Goal: Transaction & Acquisition: Purchase product/service

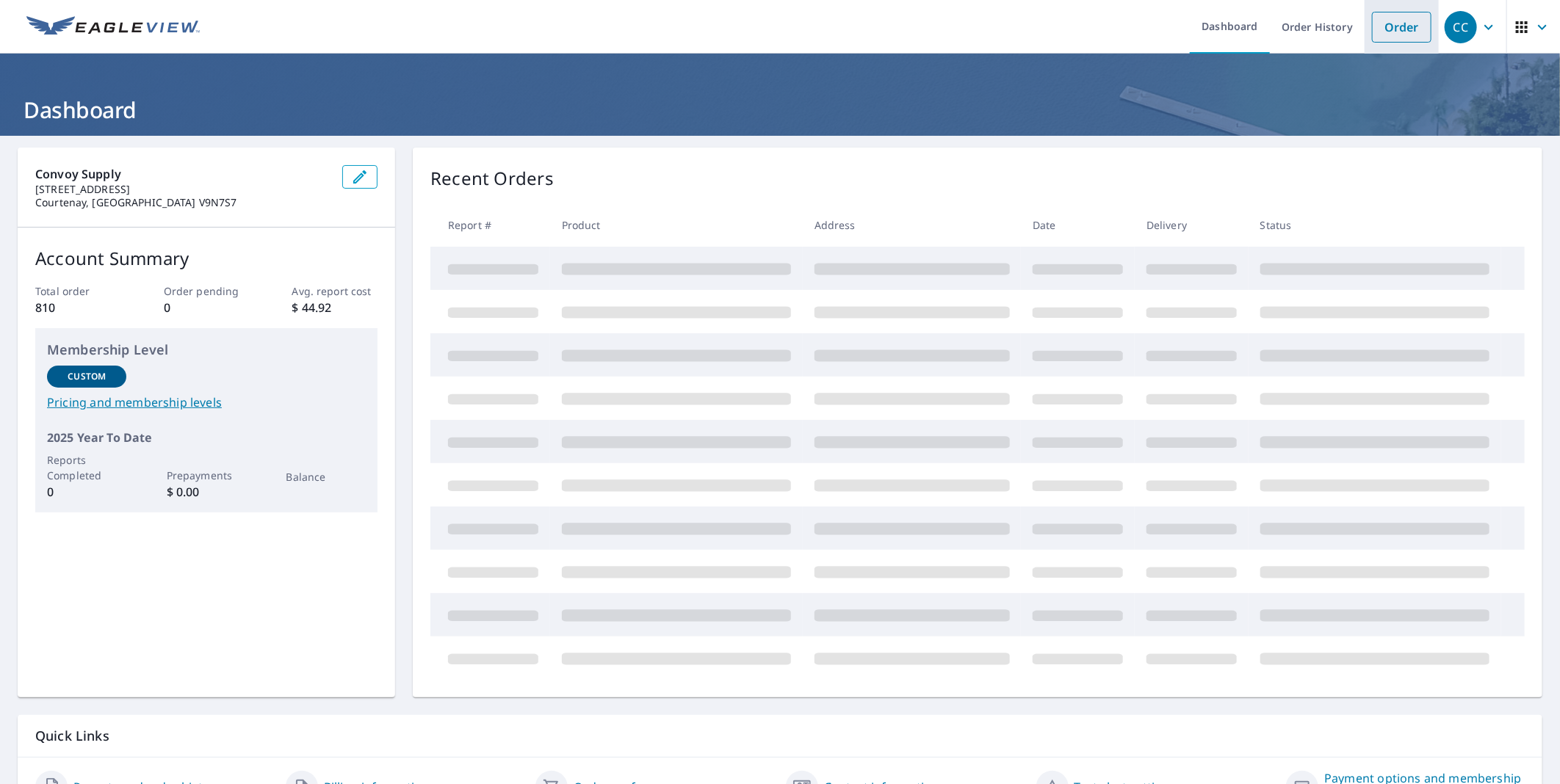
click at [1401, 25] on link "Order" at bounding box center [1401, 27] width 60 height 31
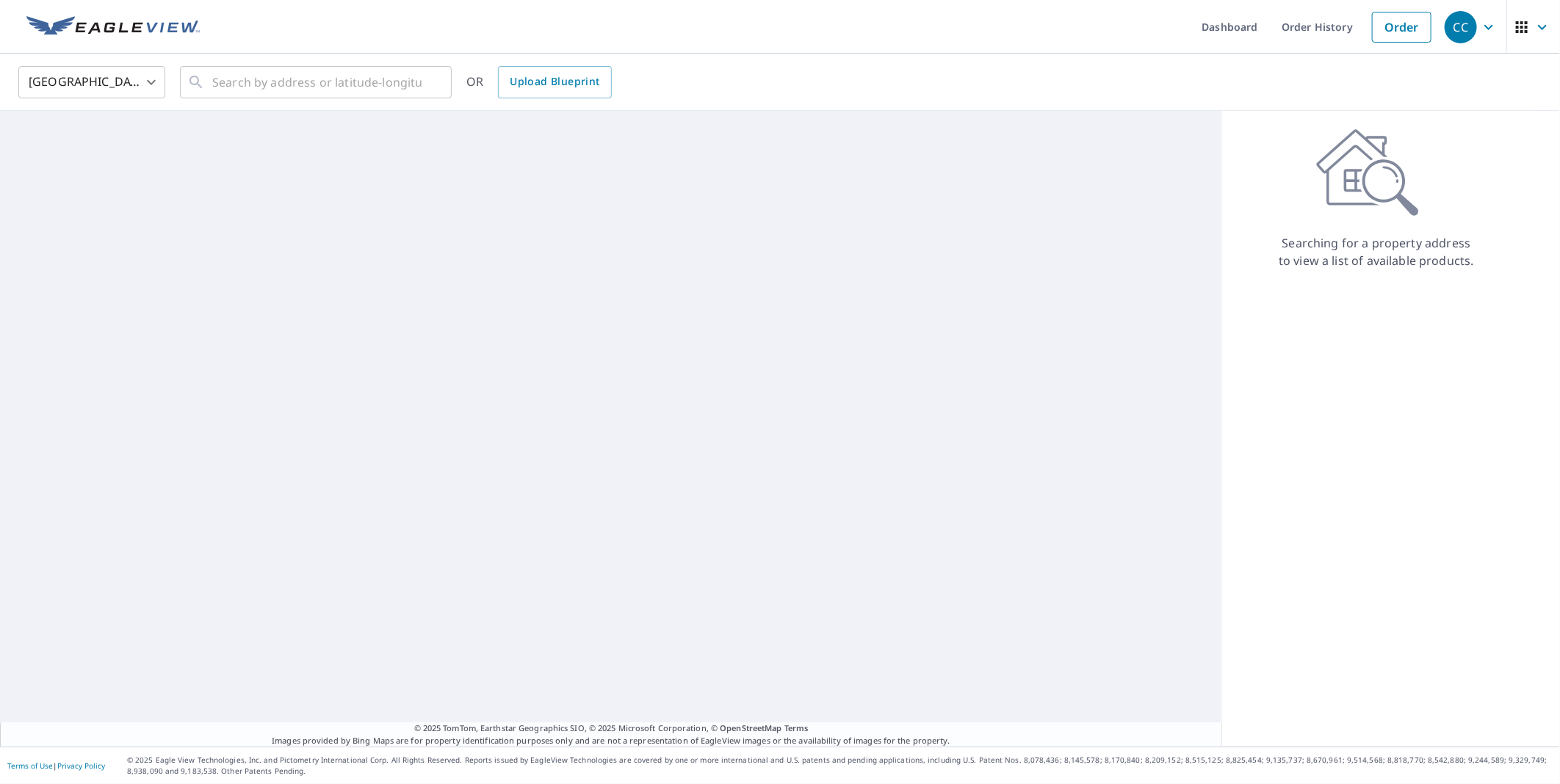
click at [104, 85] on body "CC CC Dashboard Order History Order CC United States US ​ ​ OR Upload Blueprint…" at bounding box center [780, 392] width 1560 height 784
click at [105, 152] on li "[GEOGRAPHIC_DATA]" at bounding box center [92, 147] width 147 height 26
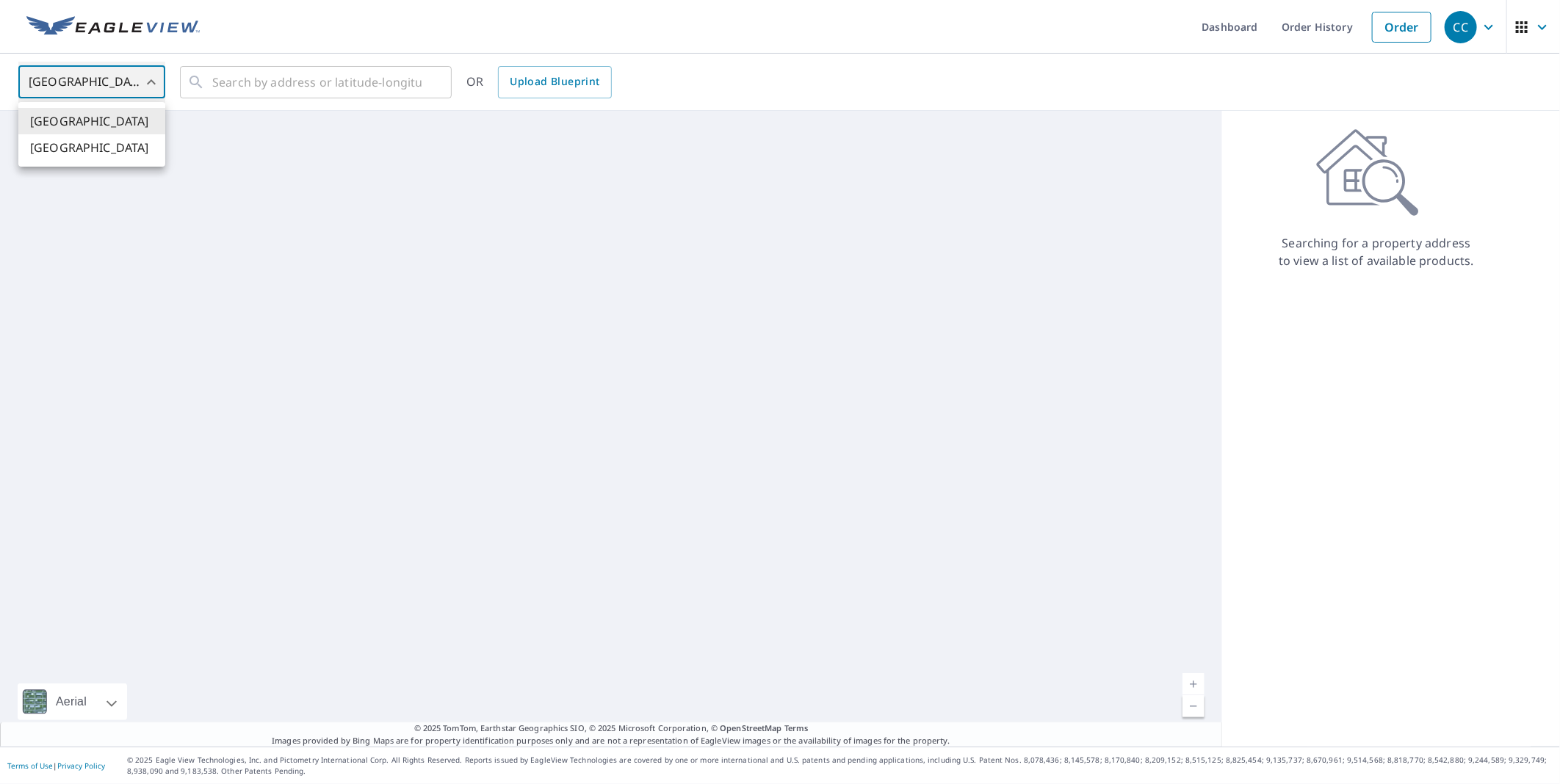
type input "CA"
click at [270, 82] on input "text" at bounding box center [317, 82] width 209 height 41
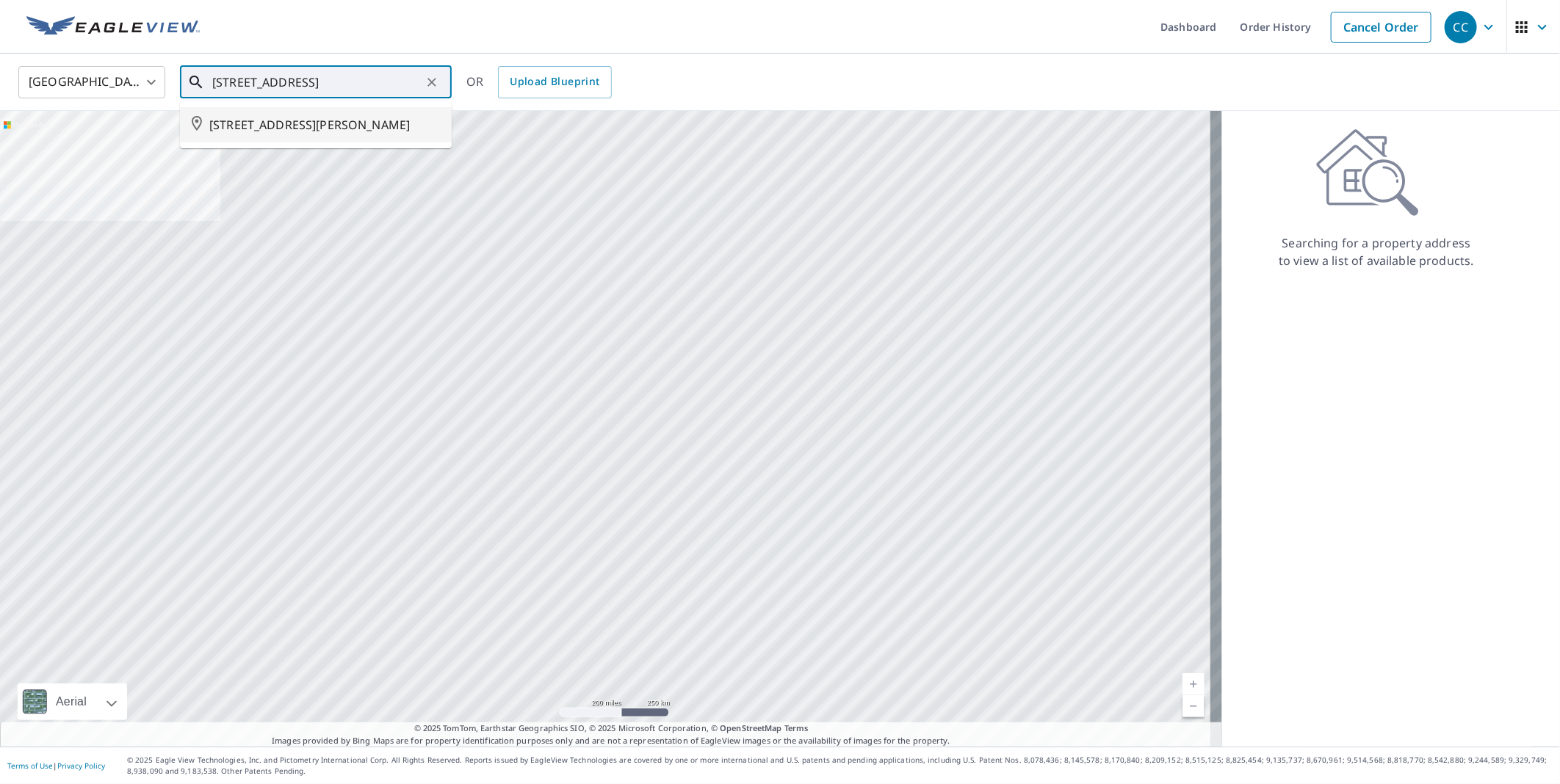
click at [331, 132] on span "[STREET_ADDRESS][PERSON_NAME]" at bounding box center [324, 124] width 230 height 18
type input "[STREET_ADDRESS][PERSON_NAME]"
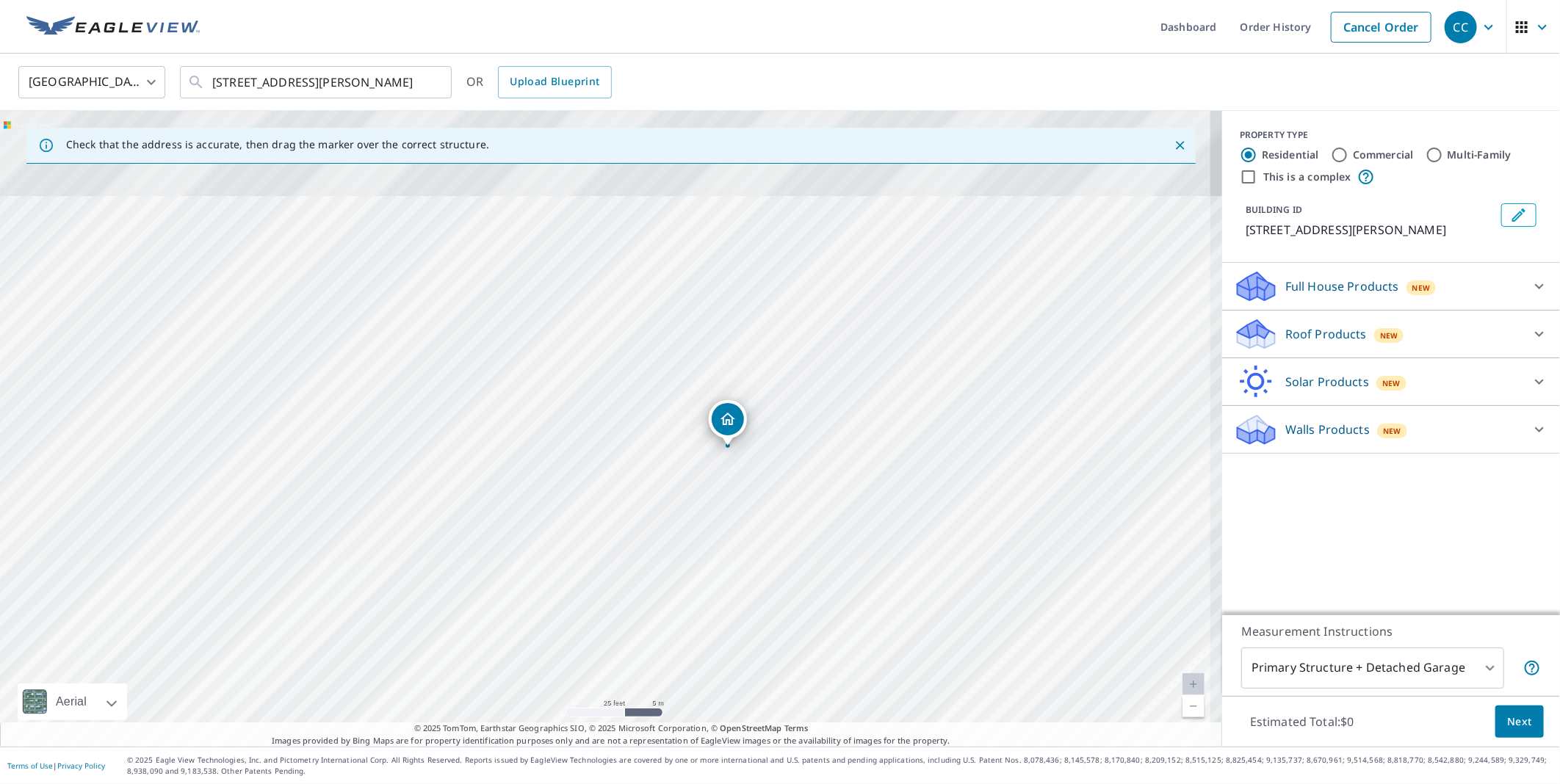
drag, startPoint x: 659, startPoint y: 289, endPoint x: 658, endPoint y: 591, distance: 302.0
click at [658, 591] on div "[STREET_ADDRESS][PERSON_NAME]" at bounding box center [611, 429] width 1222 height 636
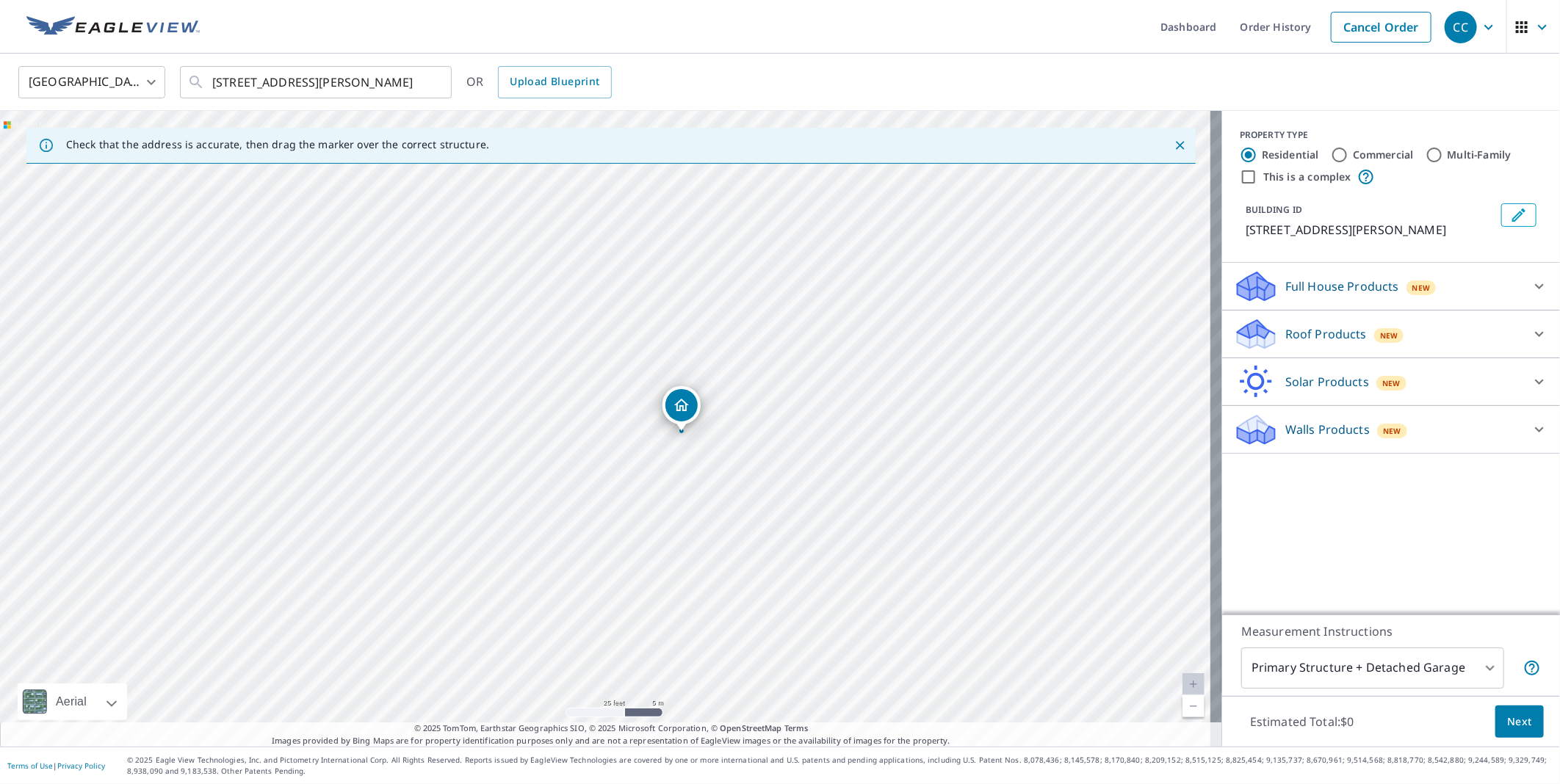
drag, startPoint x: 714, startPoint y: 431, endPoint x: 667, endPoint y: 410, distance: 51.5
click at [1301, 323] on div "Roof Products New" at bounding box center [1377, 334] width 288 height 34
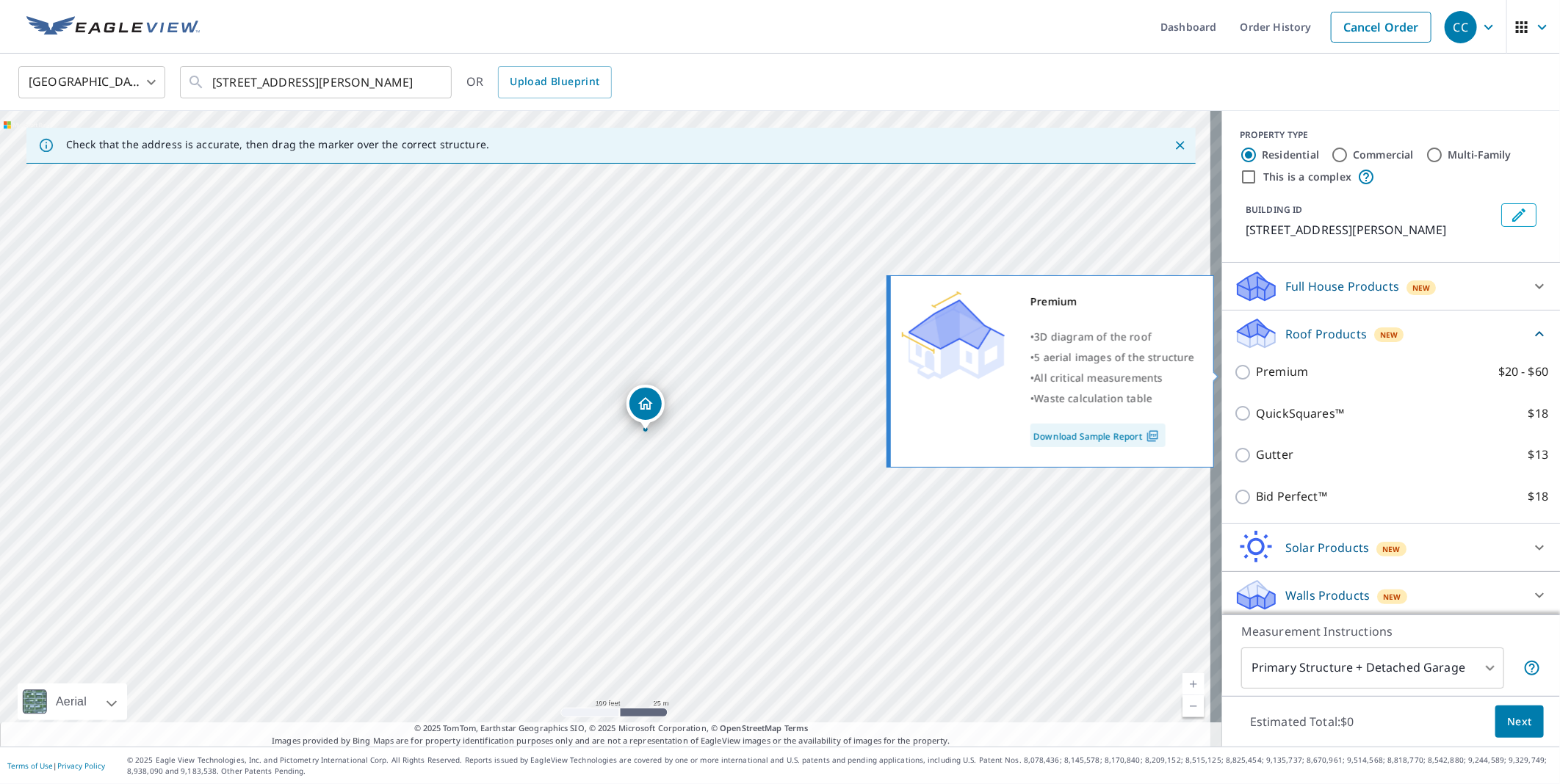
click at [1256, 378] on p "Premium" at bounding box center [1282, 372] width 52 height 19
click at [1249, 378] on input "Premium $20 - $60" at bounding box center [1245, 372] width 22 height 18
checkbox input "true"
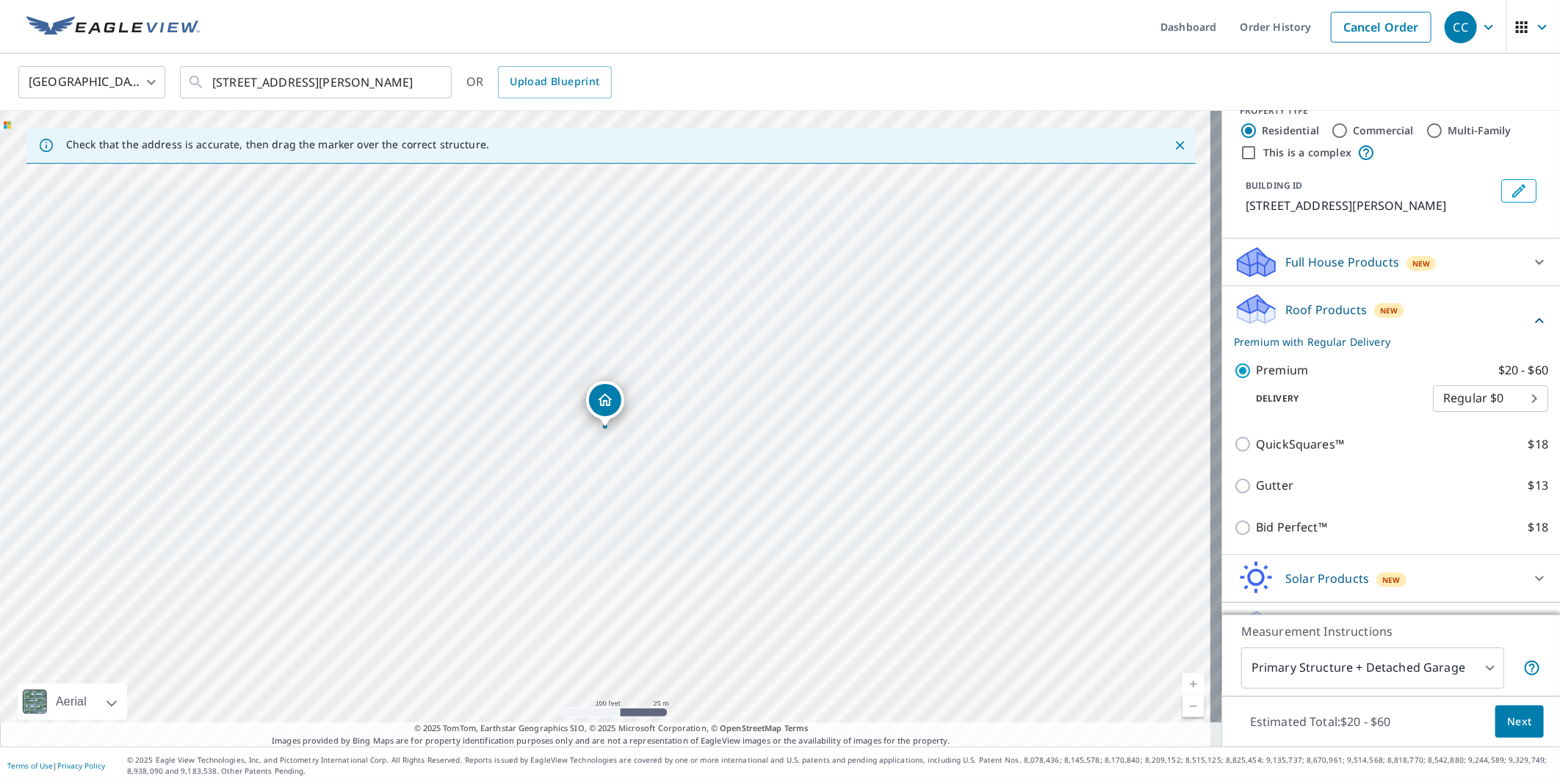
scroll to position [59, 0]
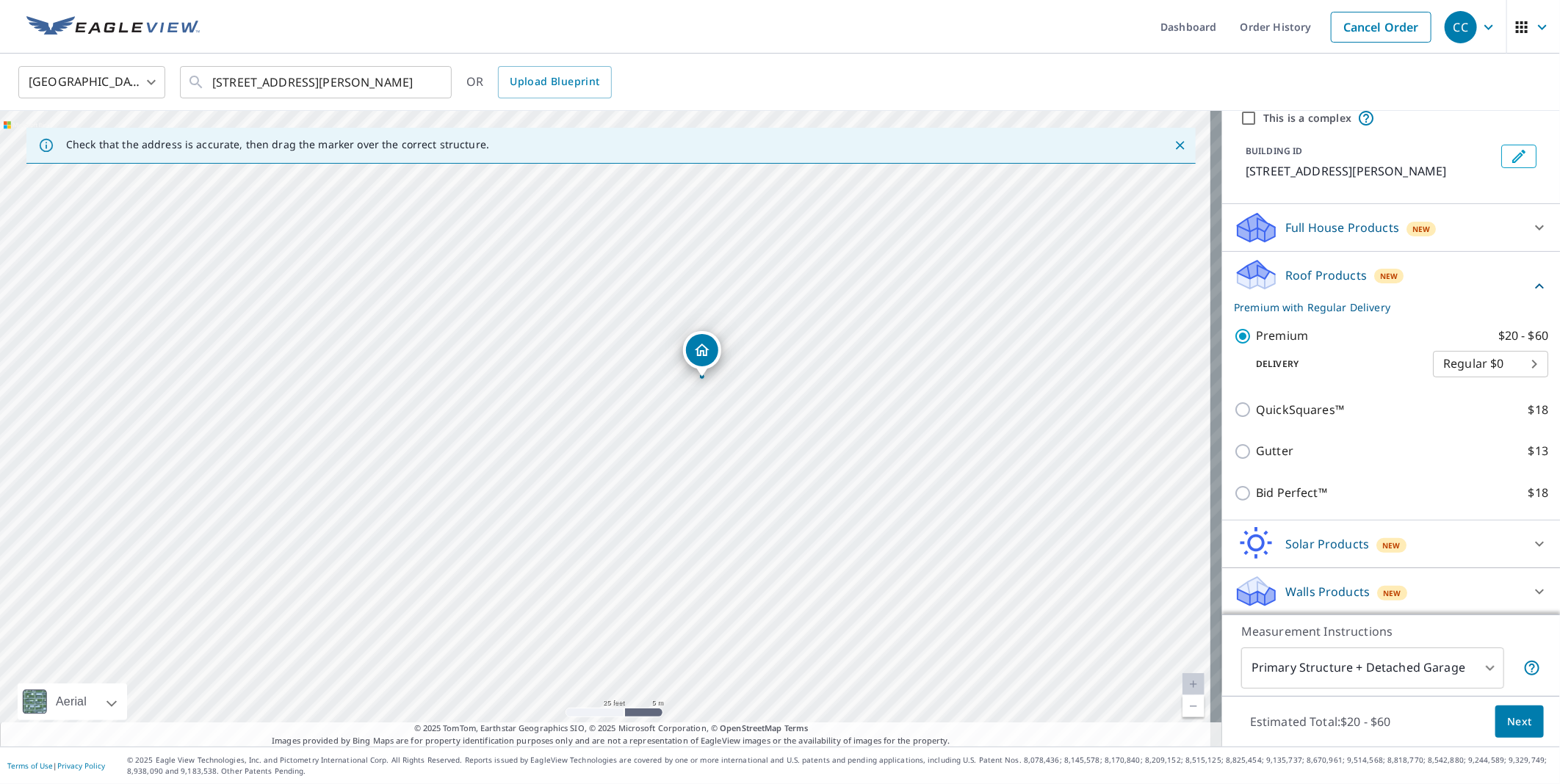
click at [1507, 722] on span "Next" at bounding box center [1519, 722] width 25 height 19
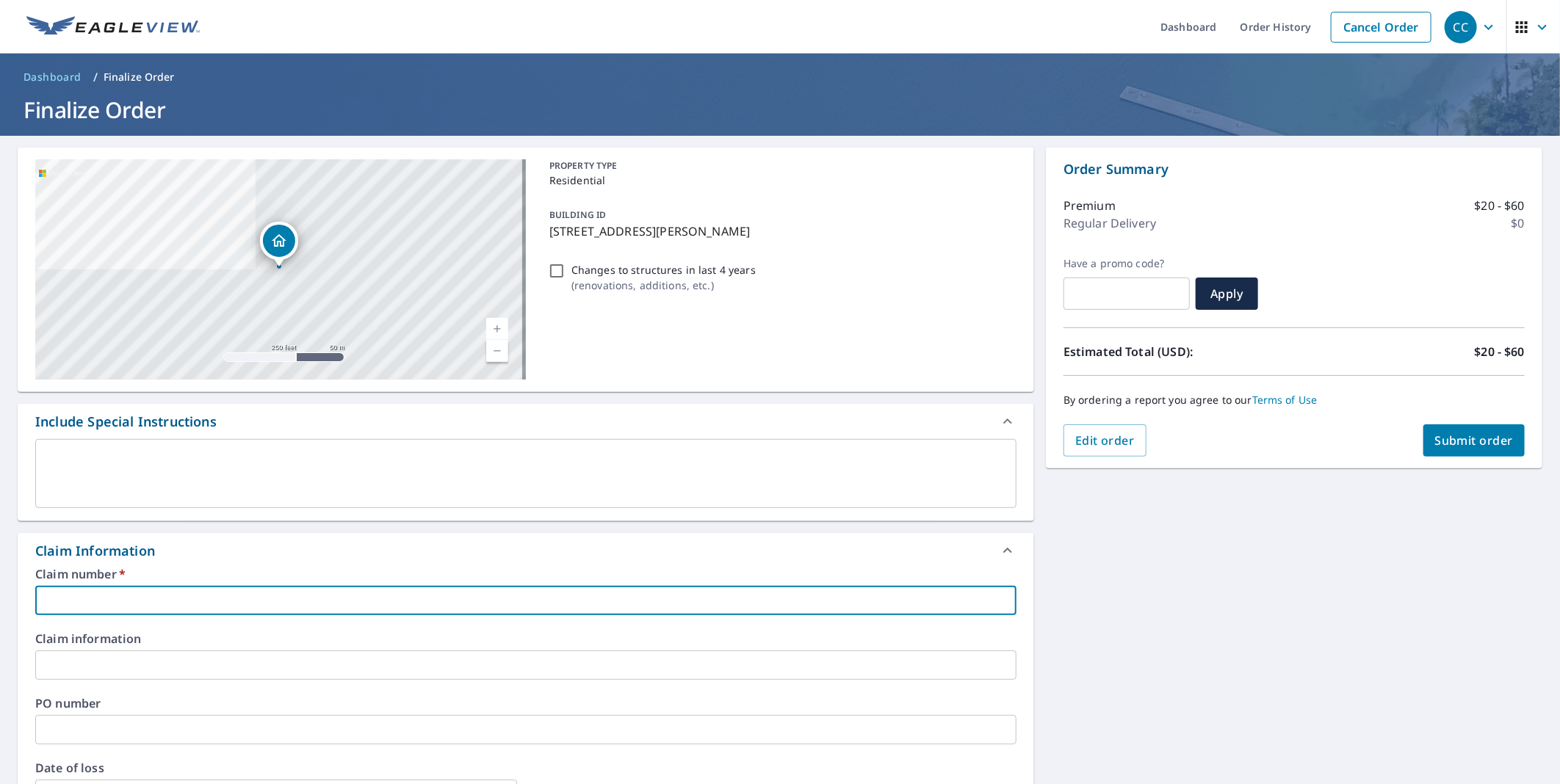
click at [60, 602] on input "text" at bounding box center [526, 601] width 981 height 30
type input "Solve Roofing"
checkbox input "true"
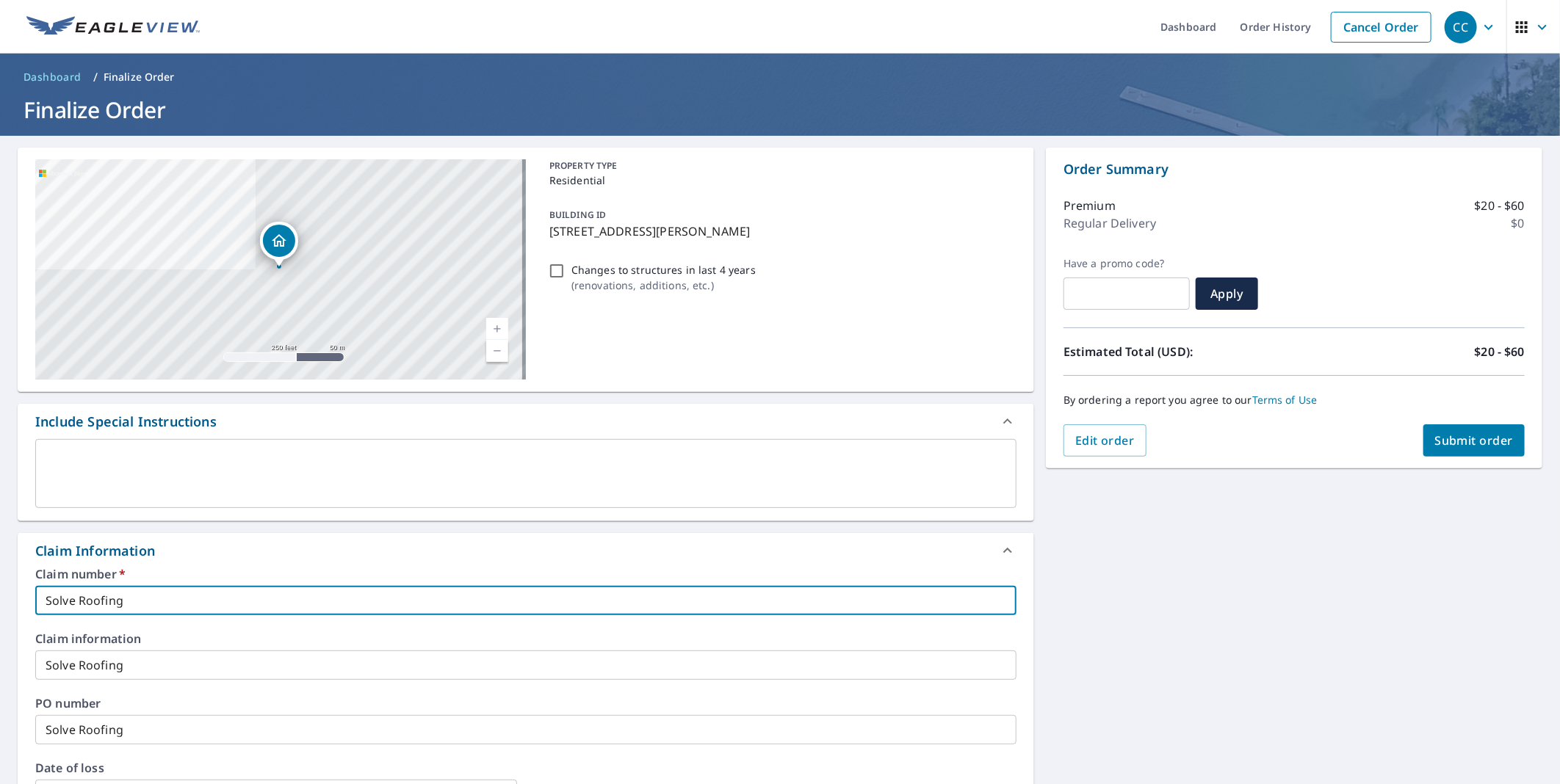
click at [213, 457] on textarea at bounding box center [526, 474] width 960 height 42
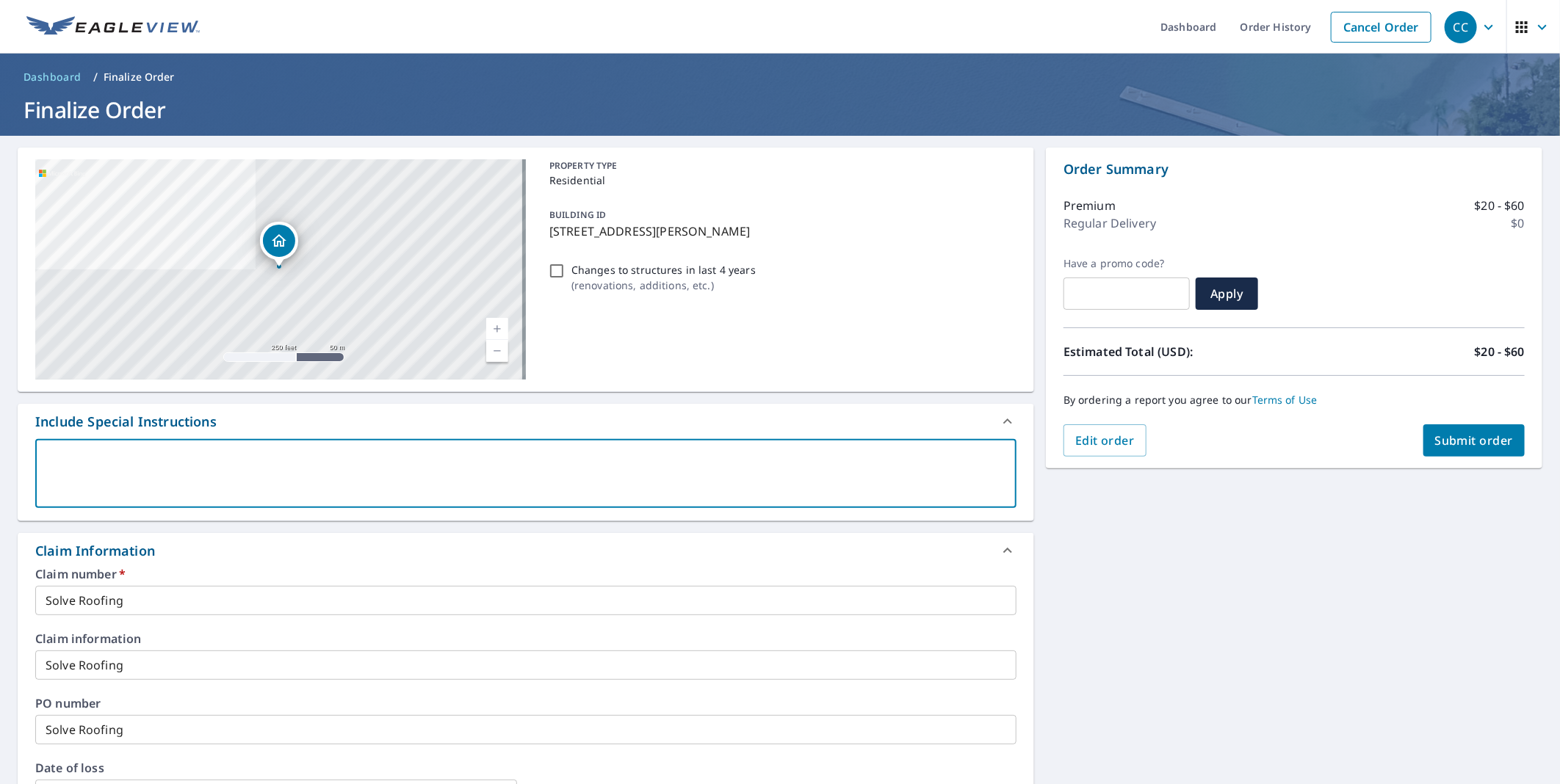
type textarea "T"
type textarea "x"
checkbox input "true"
type textarea "To"
type textarea "x"
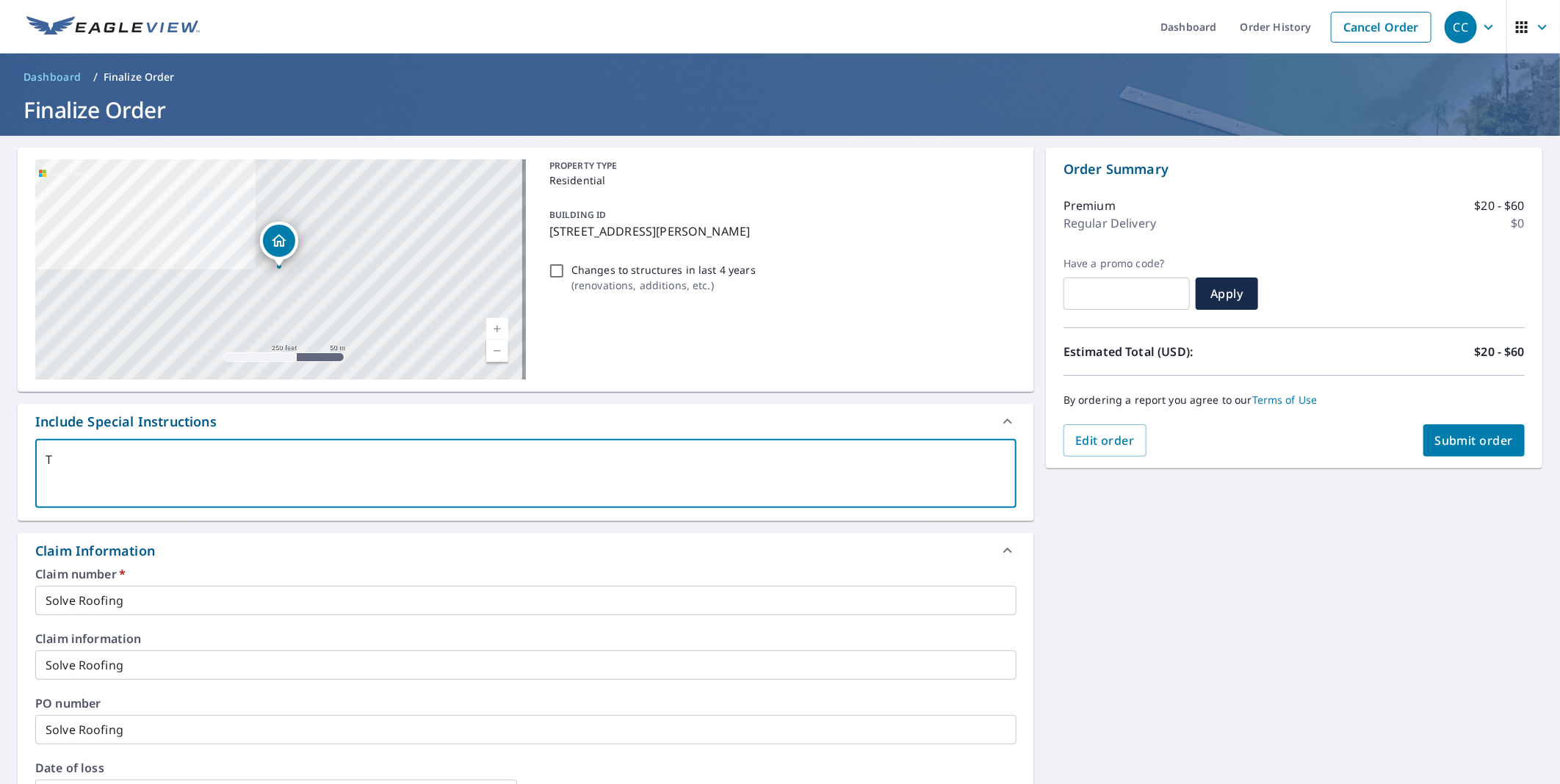
checkbox input "true"
type textarea "To"
type textarea "x"
checkbox input "true"
type textarea "To b"
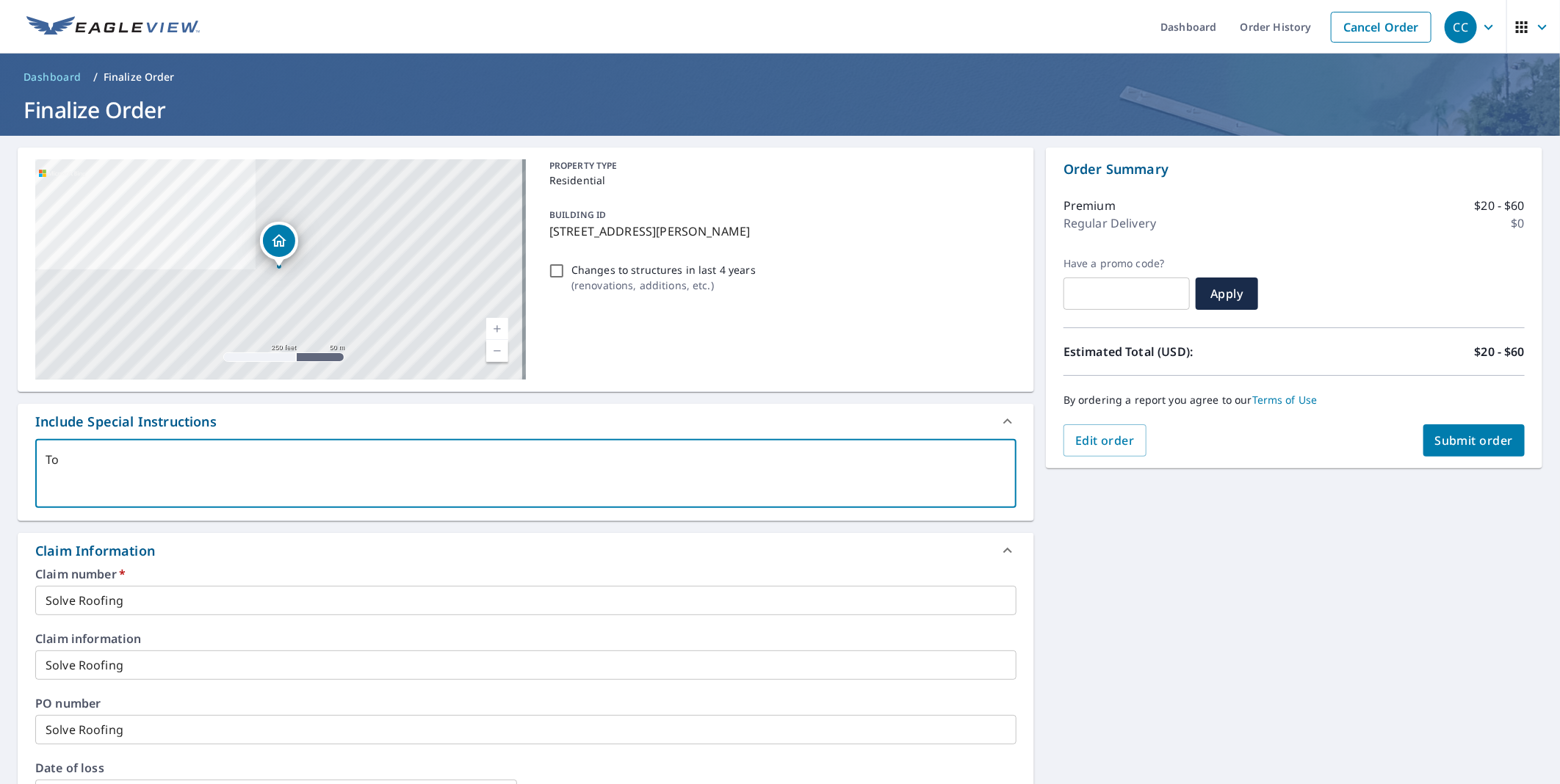
type textarea "x"
checkbox input "true"
type textarea "To bi"
type textarea "x"
checkbox input "true"
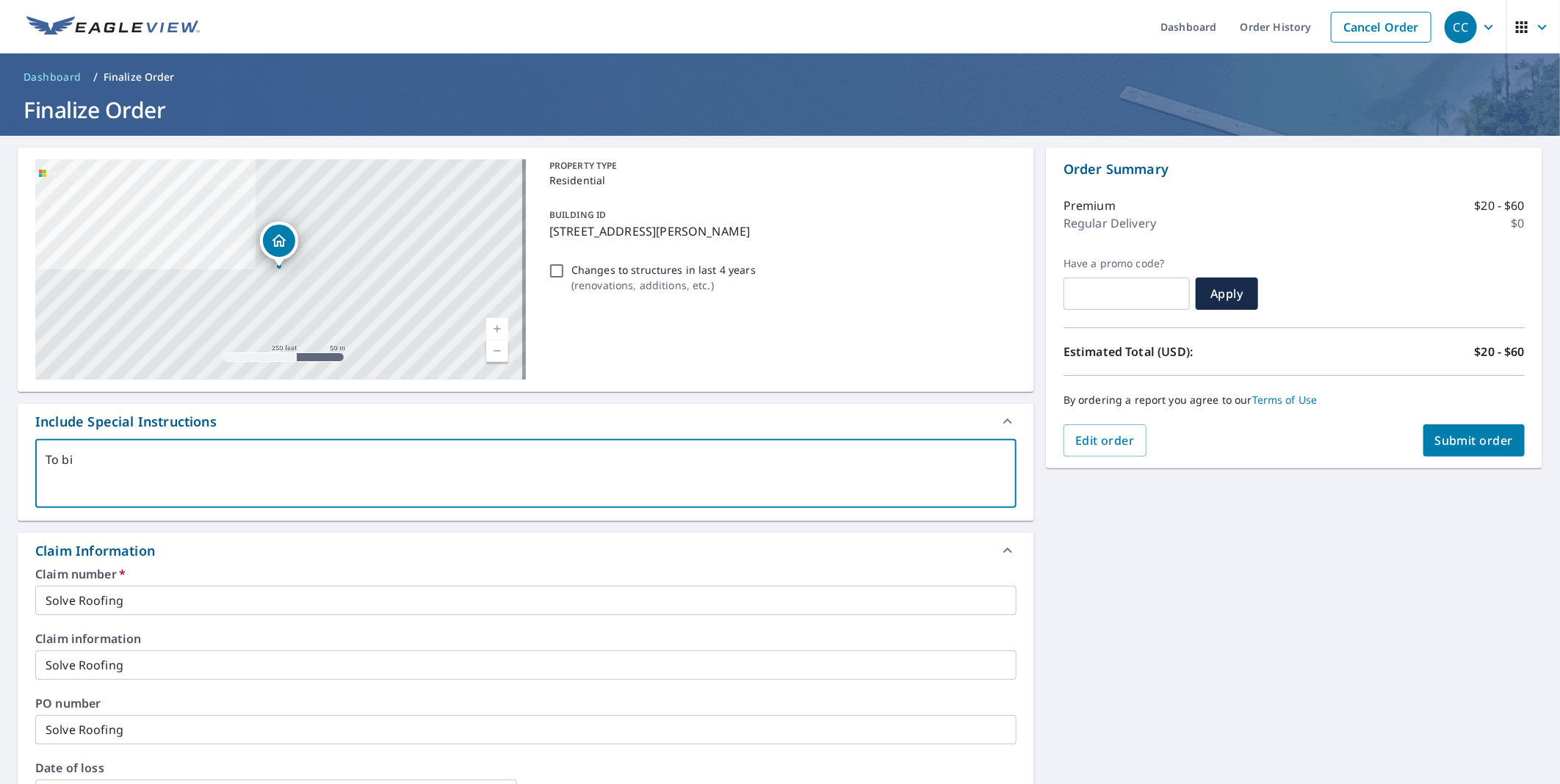
type textarea "To bil"
type textarea "x"
checkbox input "true"
type textarea "To bill"
type textarea "x"
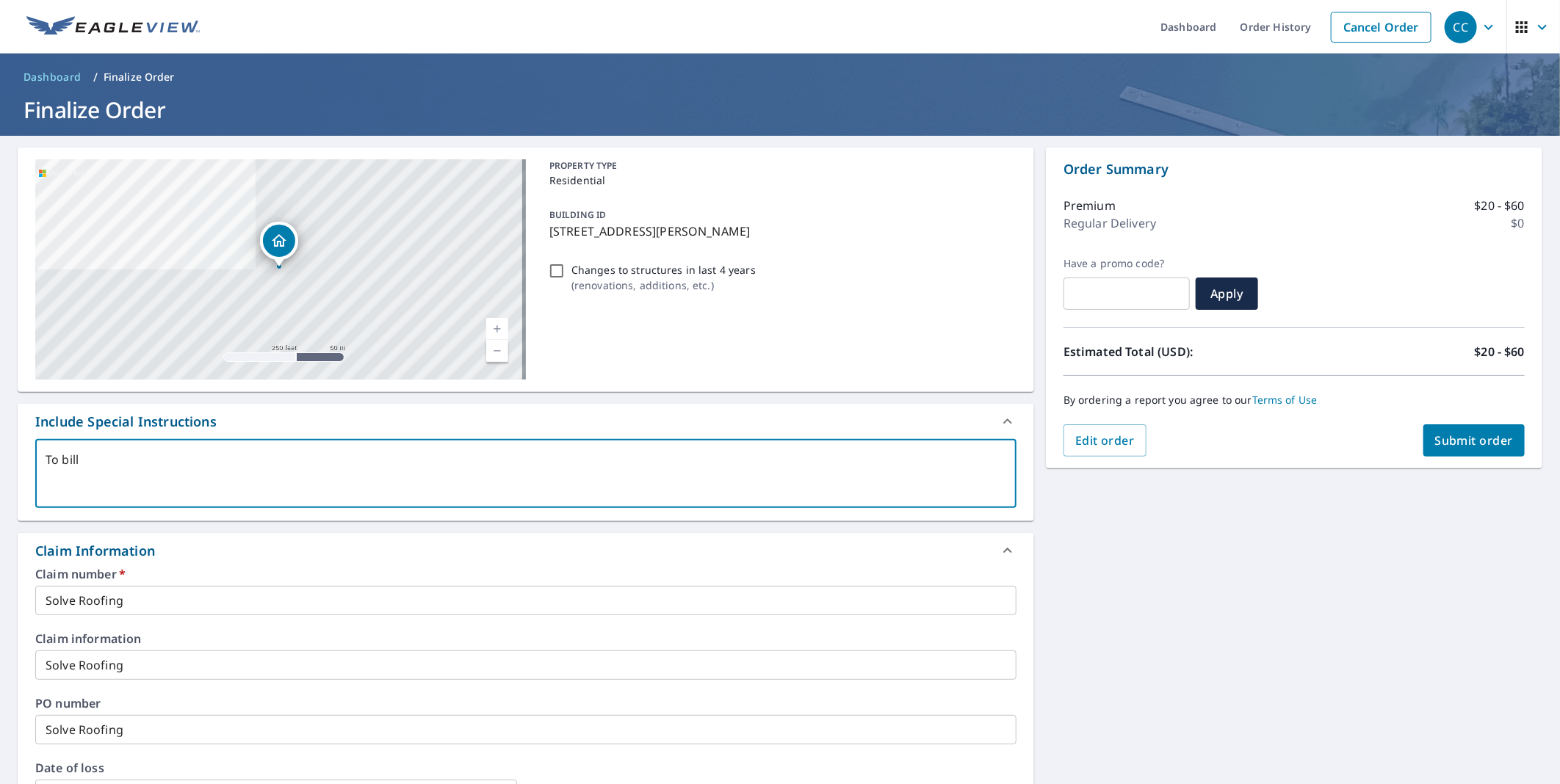
checkbox input "true"
type textarea "To bill"
type textarea "x"
checkbox input "true"
type textarea "To bill 1"
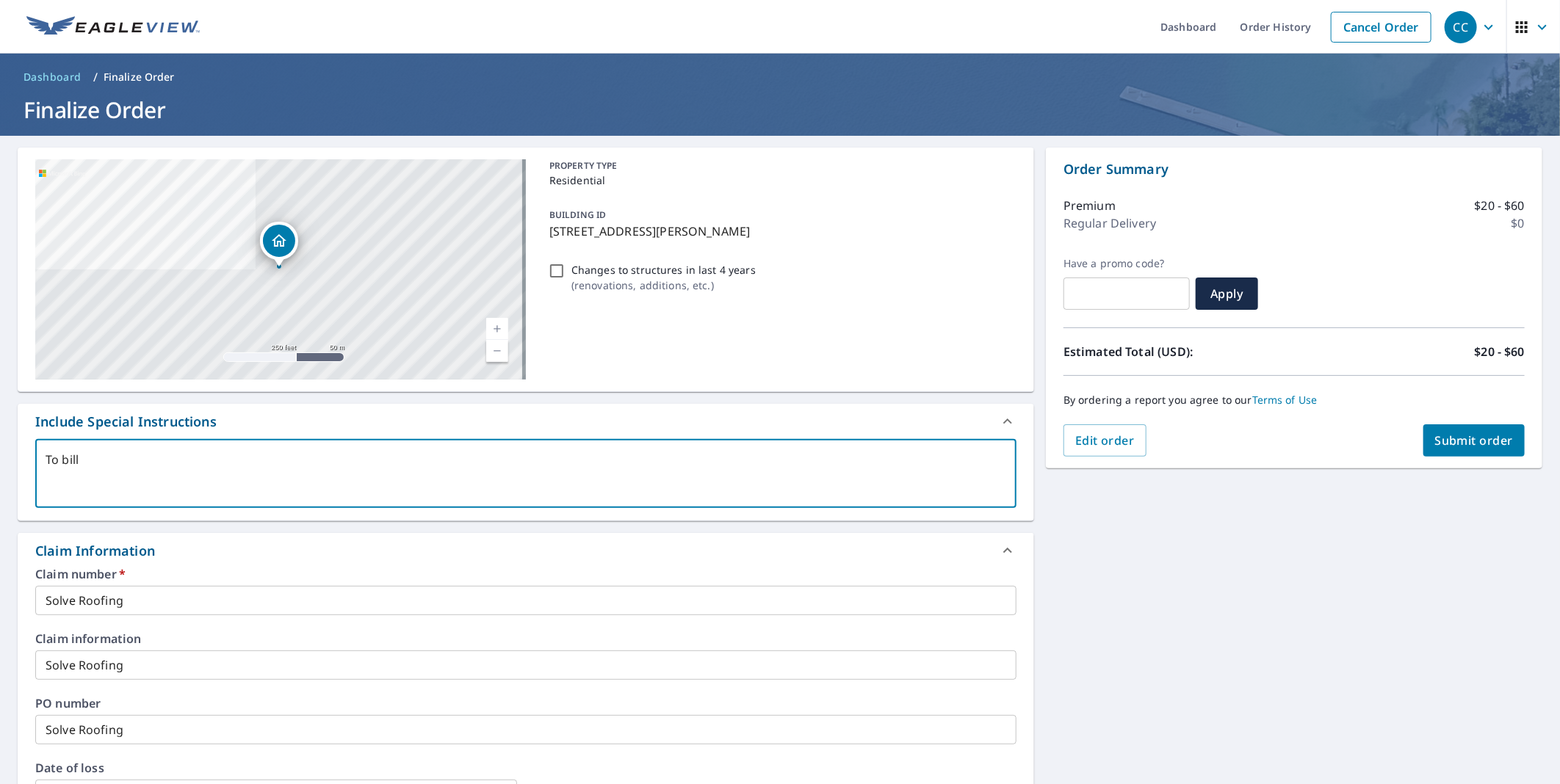
type textarea "x"
checkbox input "true"
type textarea "To bill 1E"
type textarea "x"
checkbox input "true"
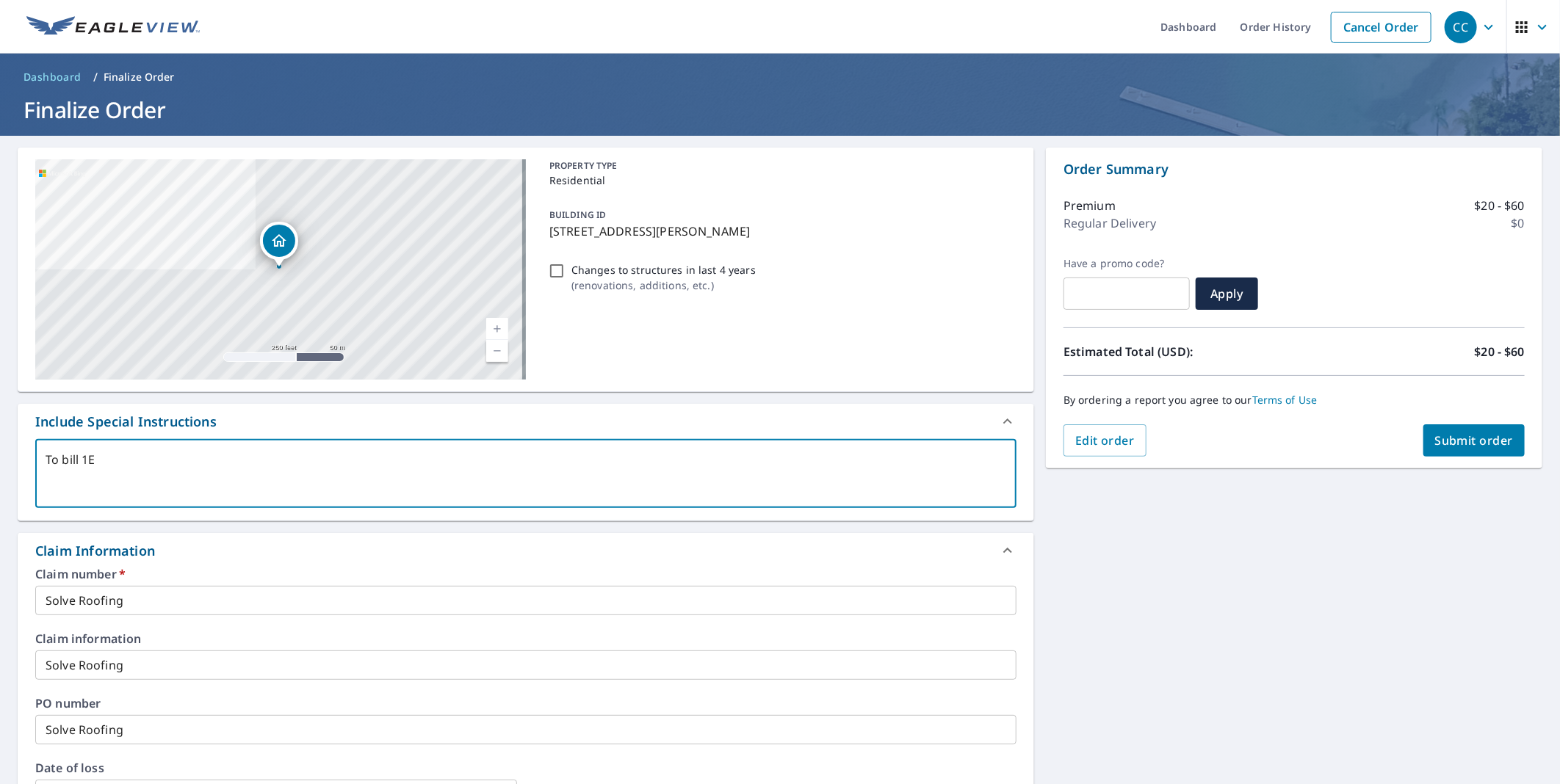
type textarea "To bill 1EA"
type textarea "x"
checkbox input "true"
type textarea "To bill 1EA"
type textarea "x"
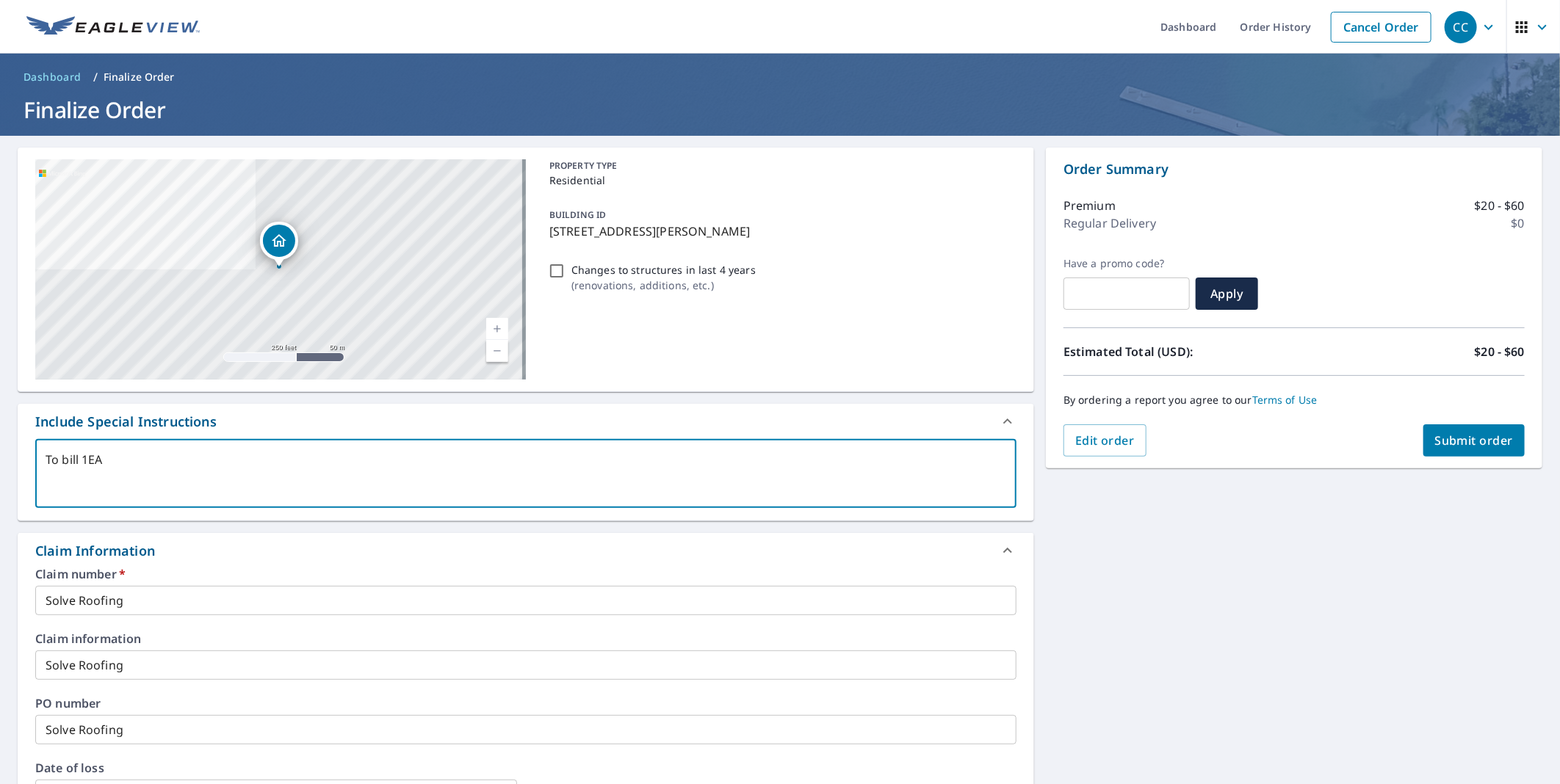
checkbox input "true"
type textarea "To bill 1EA"
type textarea "x"
checkbox input "true"
type textarea "To bill 1"
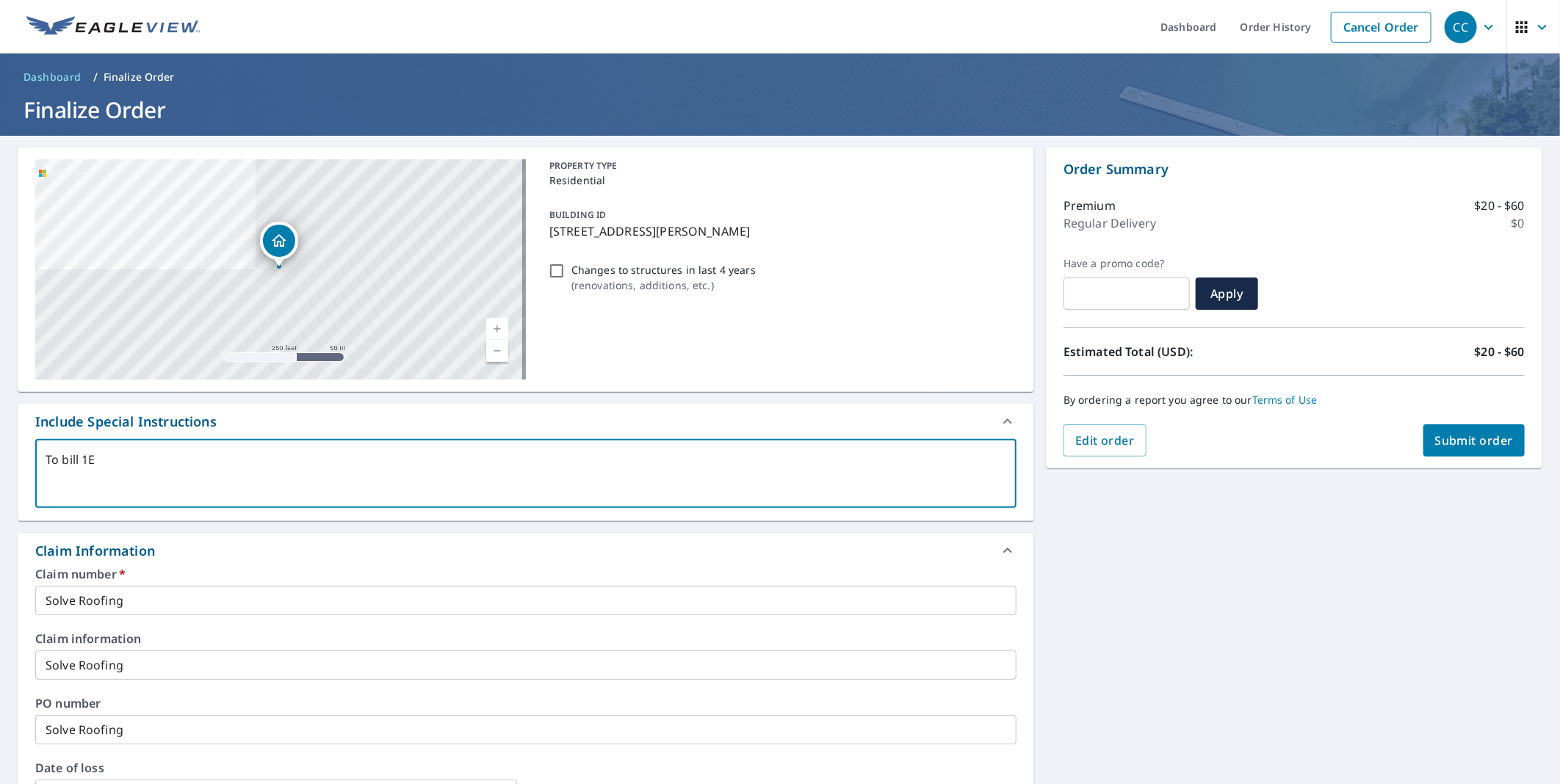
type textarea "x"
checkbox input "true"
type textarea "To"
type textarea "x"
checkbox input "true"
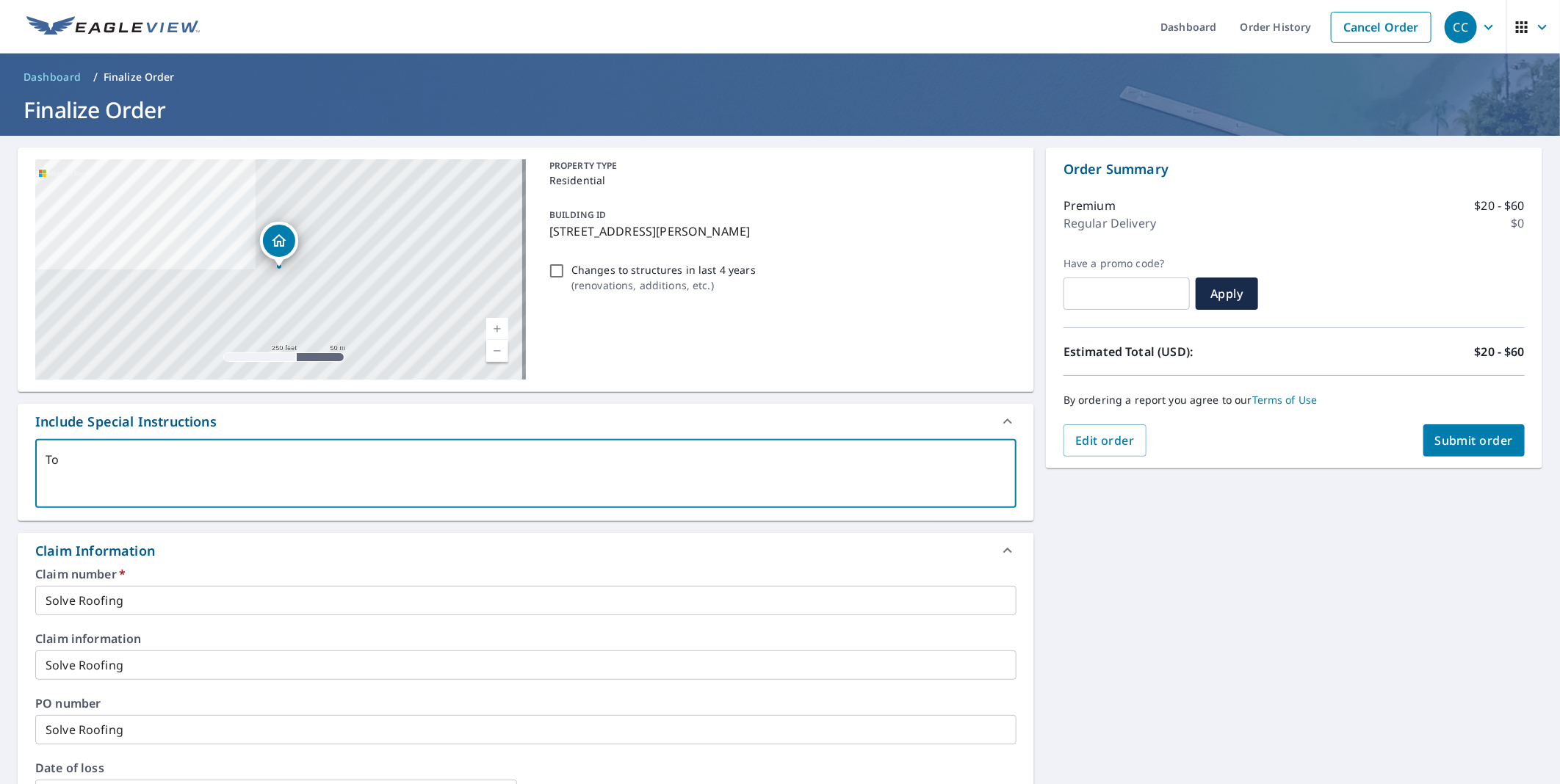
type textarea "To"
type textarea "x"
checkbox input "true"
type textarea "T"
type textarea "x"
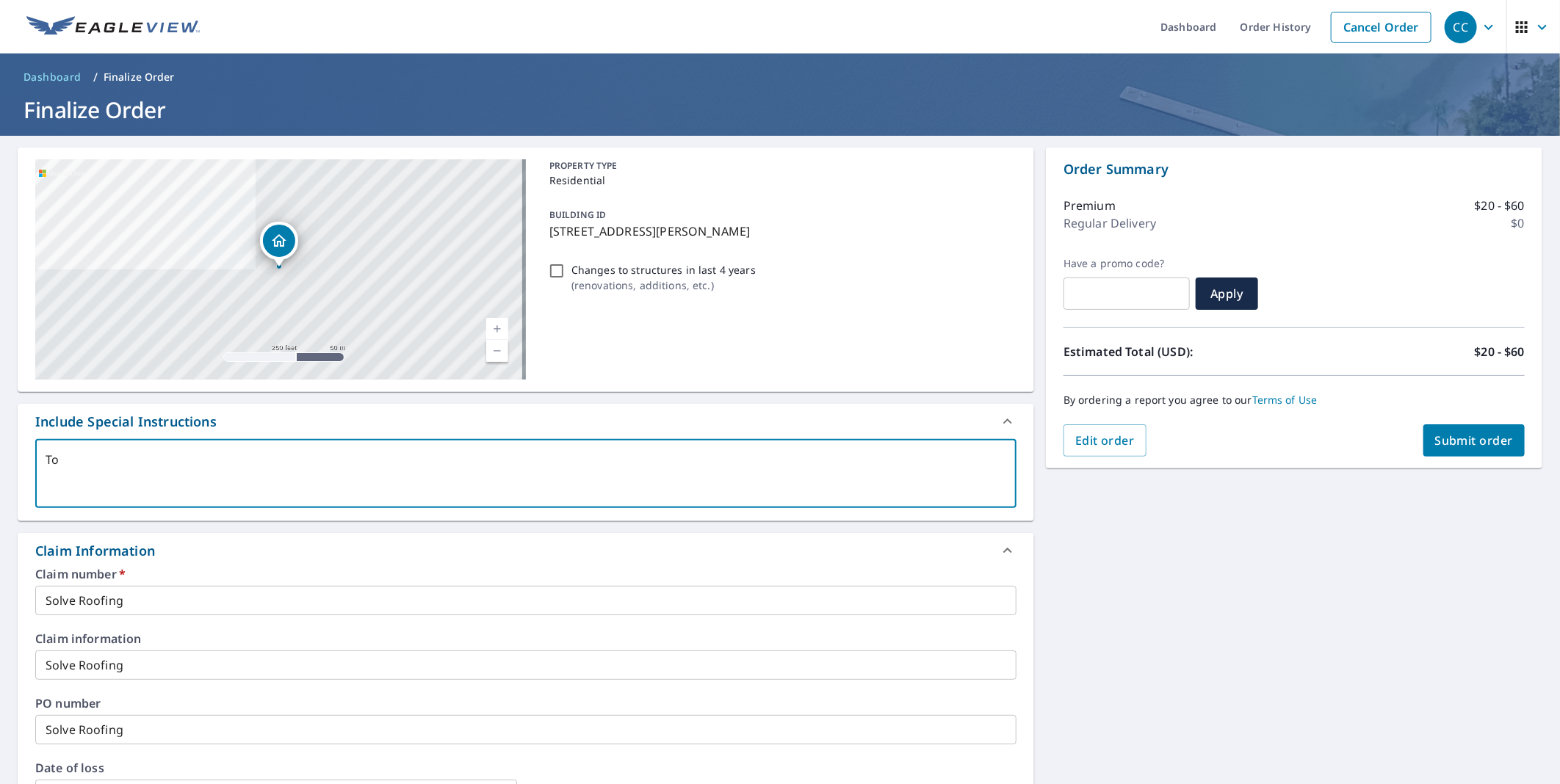
checkbox input "true"
type textarea "S"
type textarea "x"
checkbox input "true"
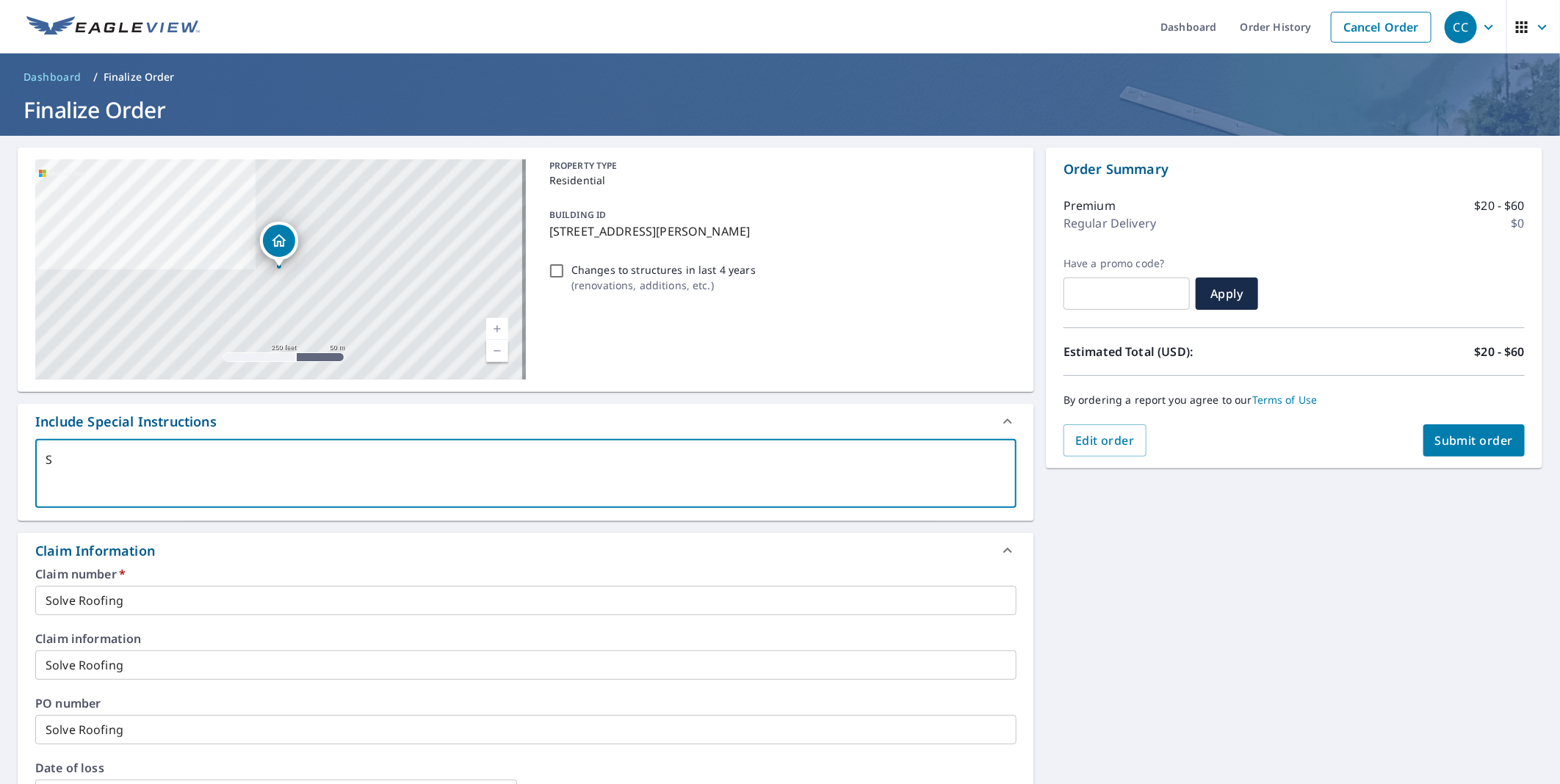
type textarea "Su"
type textarea "x"
checkbox input "true"
type textarea "Sur"
type textarea "x"
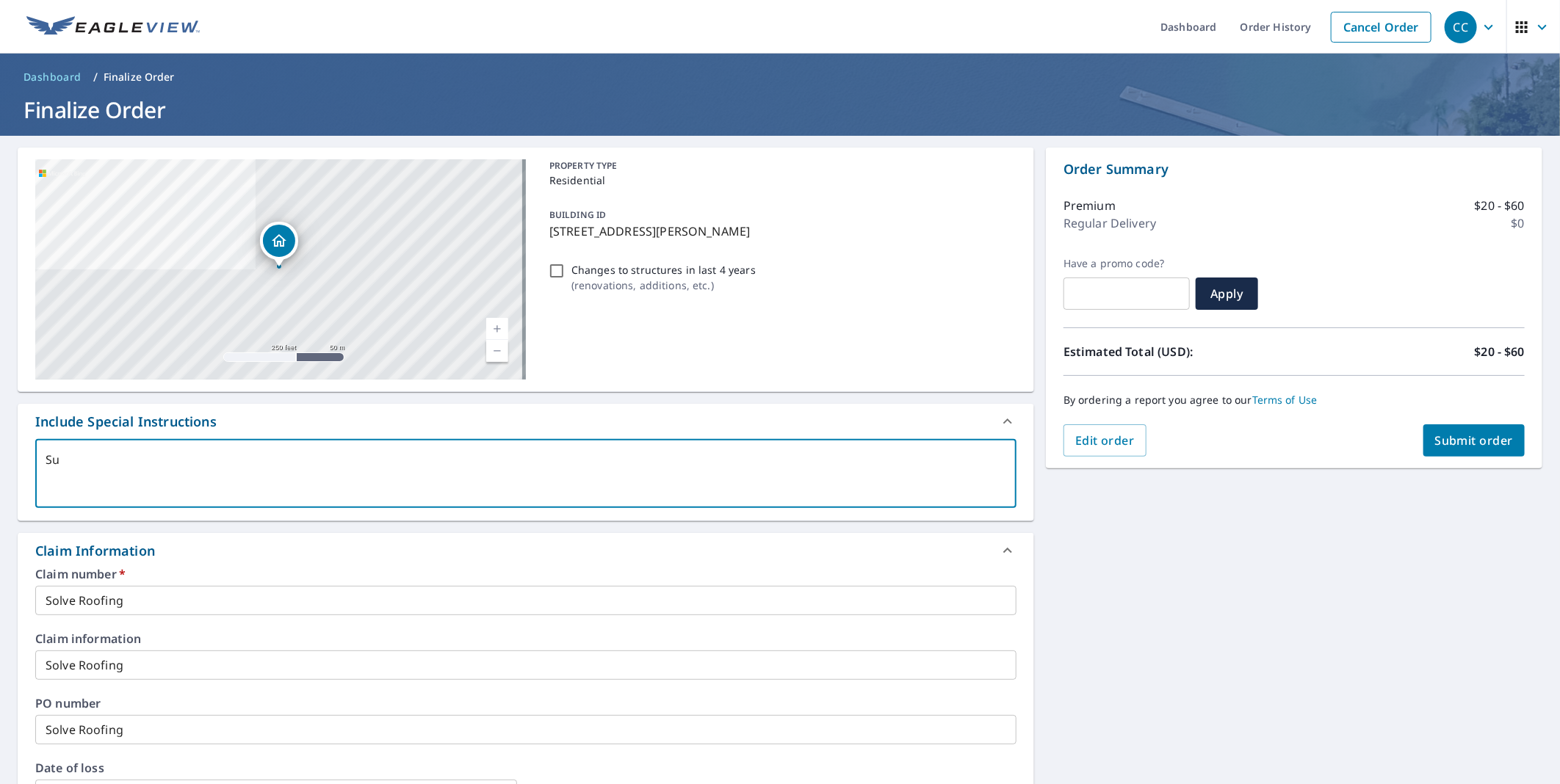
checkbox input "true"
type textarea "Surr"
type textarea "x"
checkbox input "true"
type textarea "Surre"
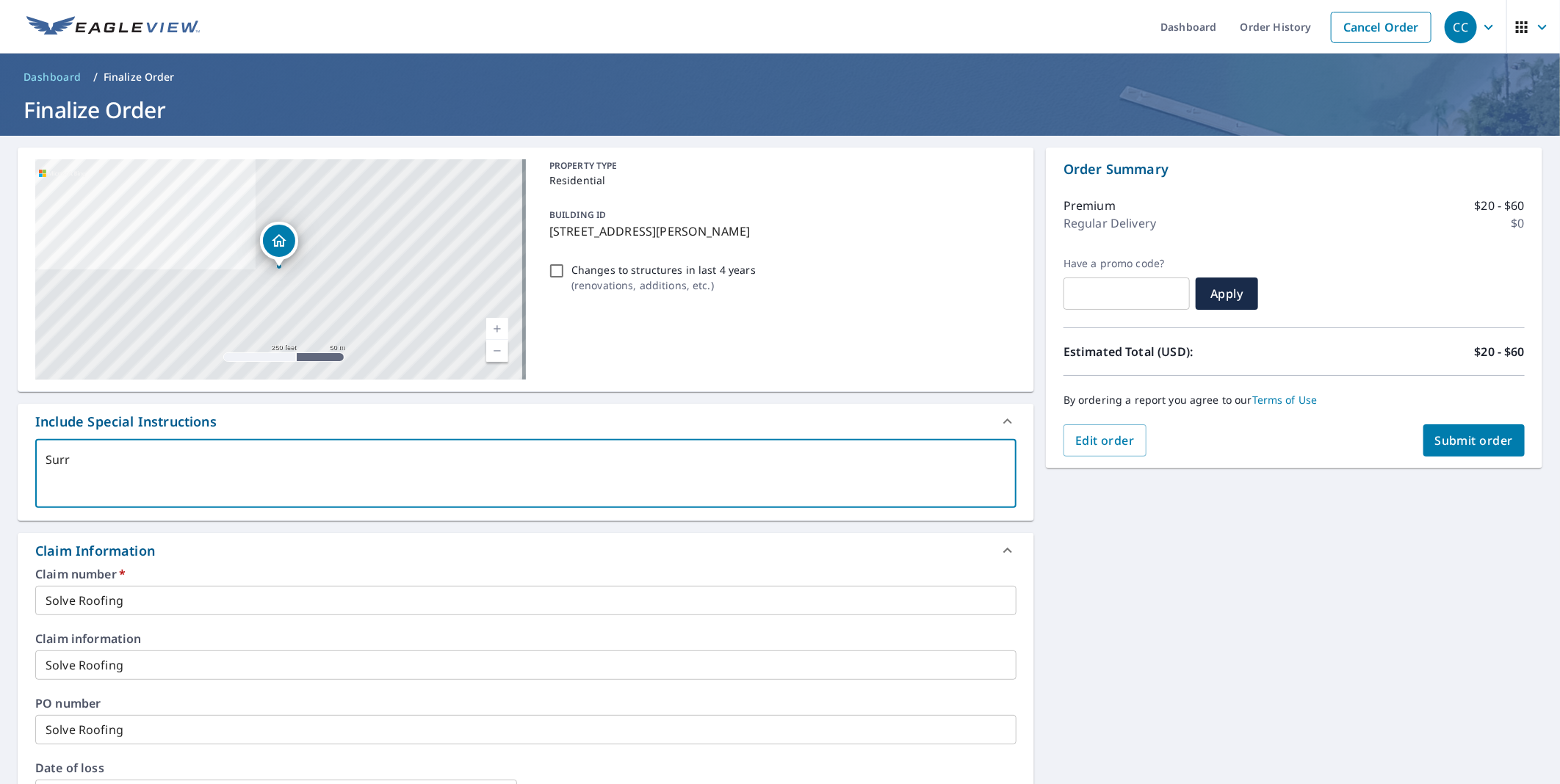
type textarea "x"
checkbox input "true"
type textarea "[GEOGRAPHIC_DATA]"
type textarea "x"
checkbox input "true"
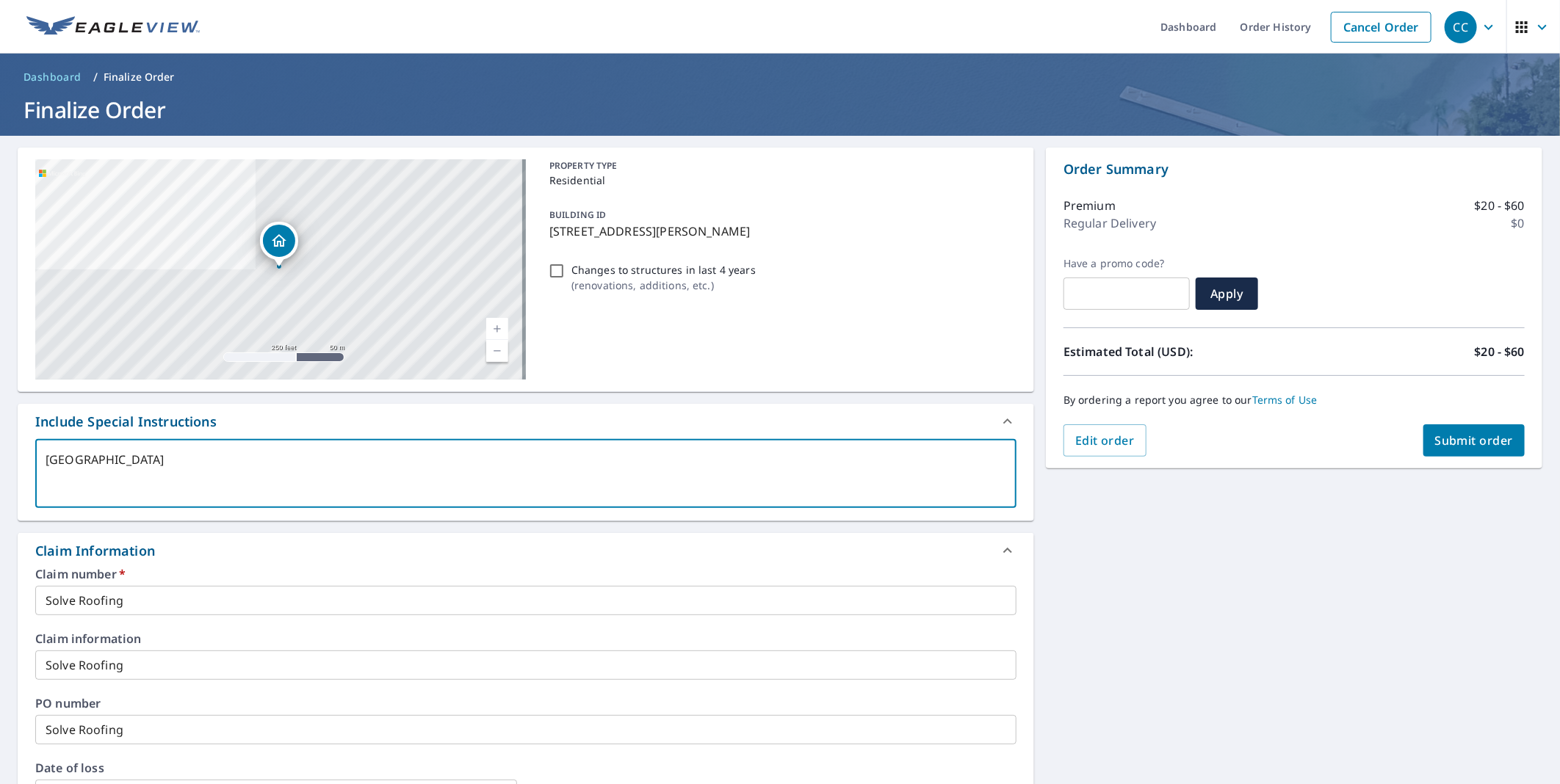
type textarea "[GEOGRAPHIC_DATA]"
type textarea "x"
checkbox input "true"
type textarea "Surrey p"
type textarea "x"
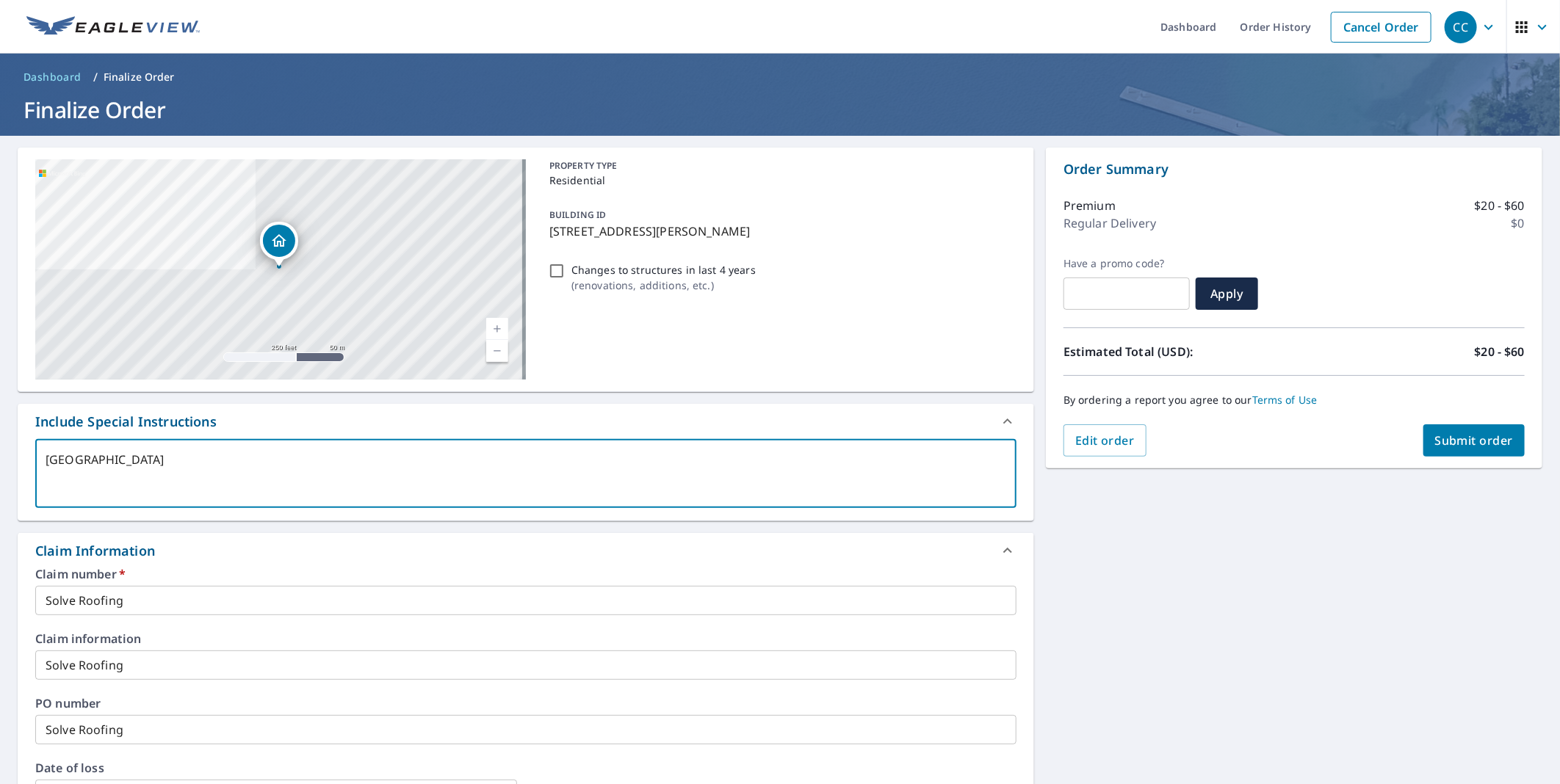
checkbox input "true"
type textarea "Surrey pl"
type textarea "x"
checkbox input "true"
type textarea "Surrey ple"
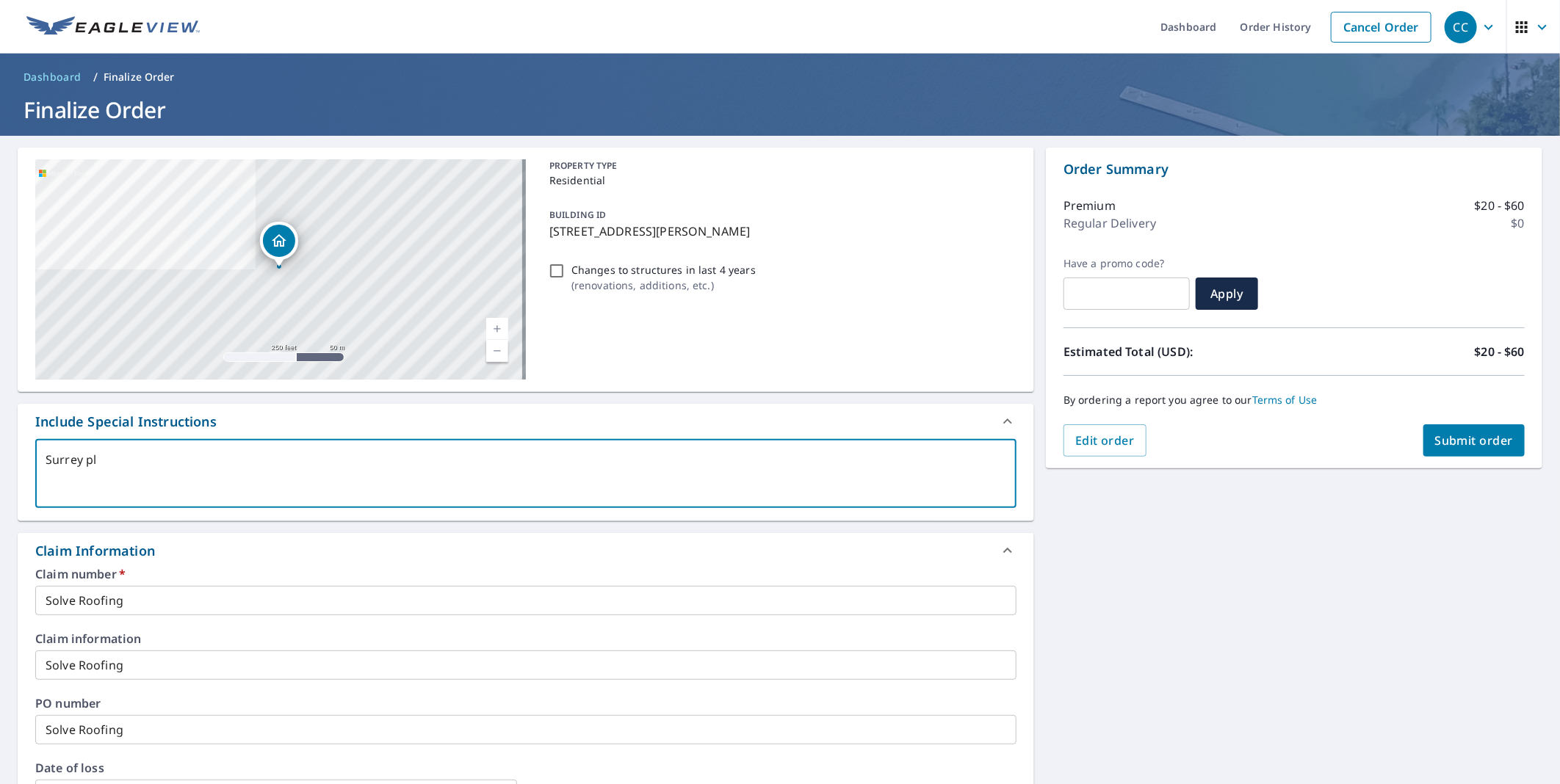
type textarea "x"
checkbox input "true"
type textarea "Surrey plea"
type textarea "x"
checkbox input "true"
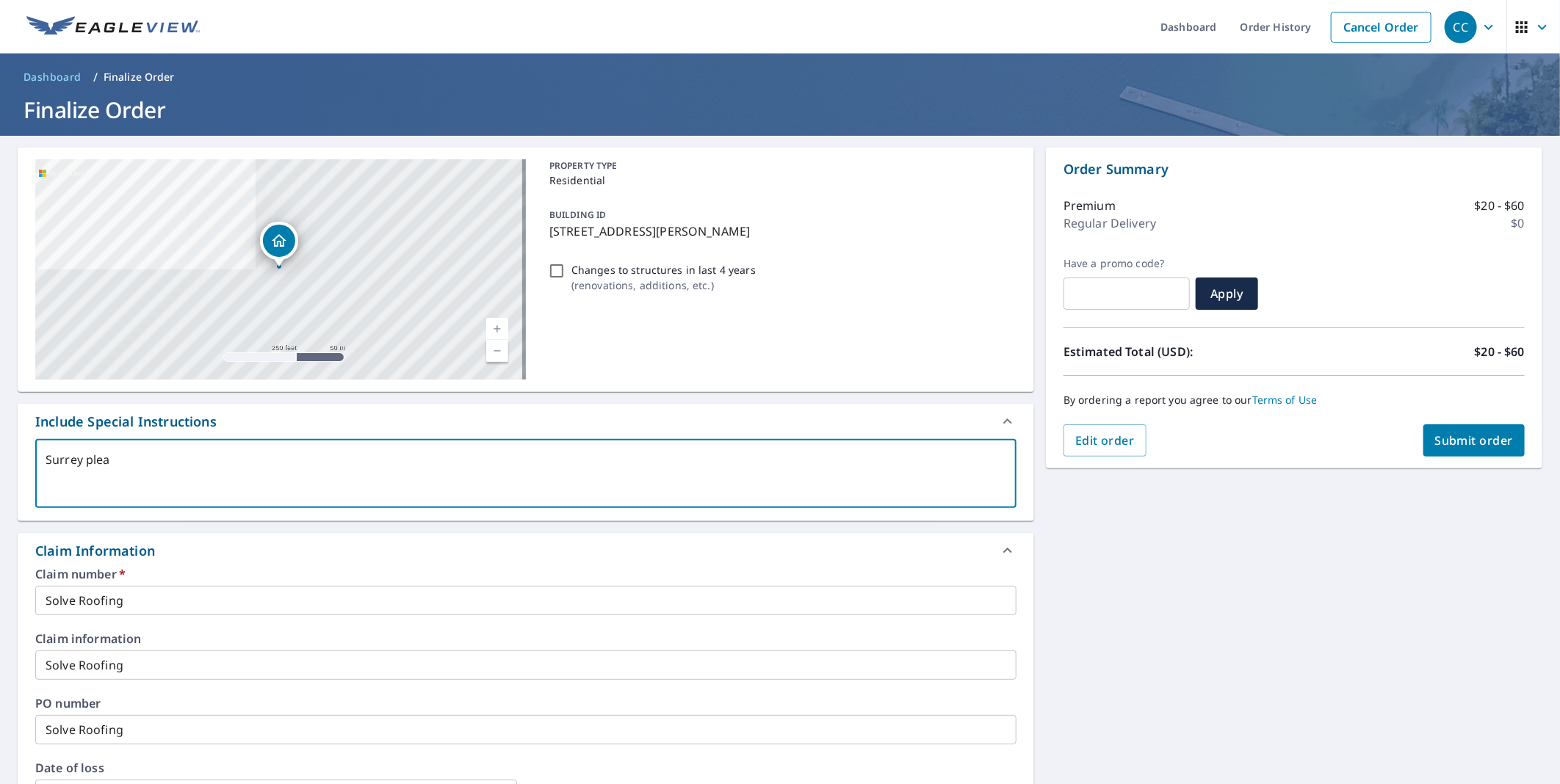
type textarea "Surrey pleas"
type textarea "x"
checkbox input "true"
type textarea "Surrey please"
type textarea "x"
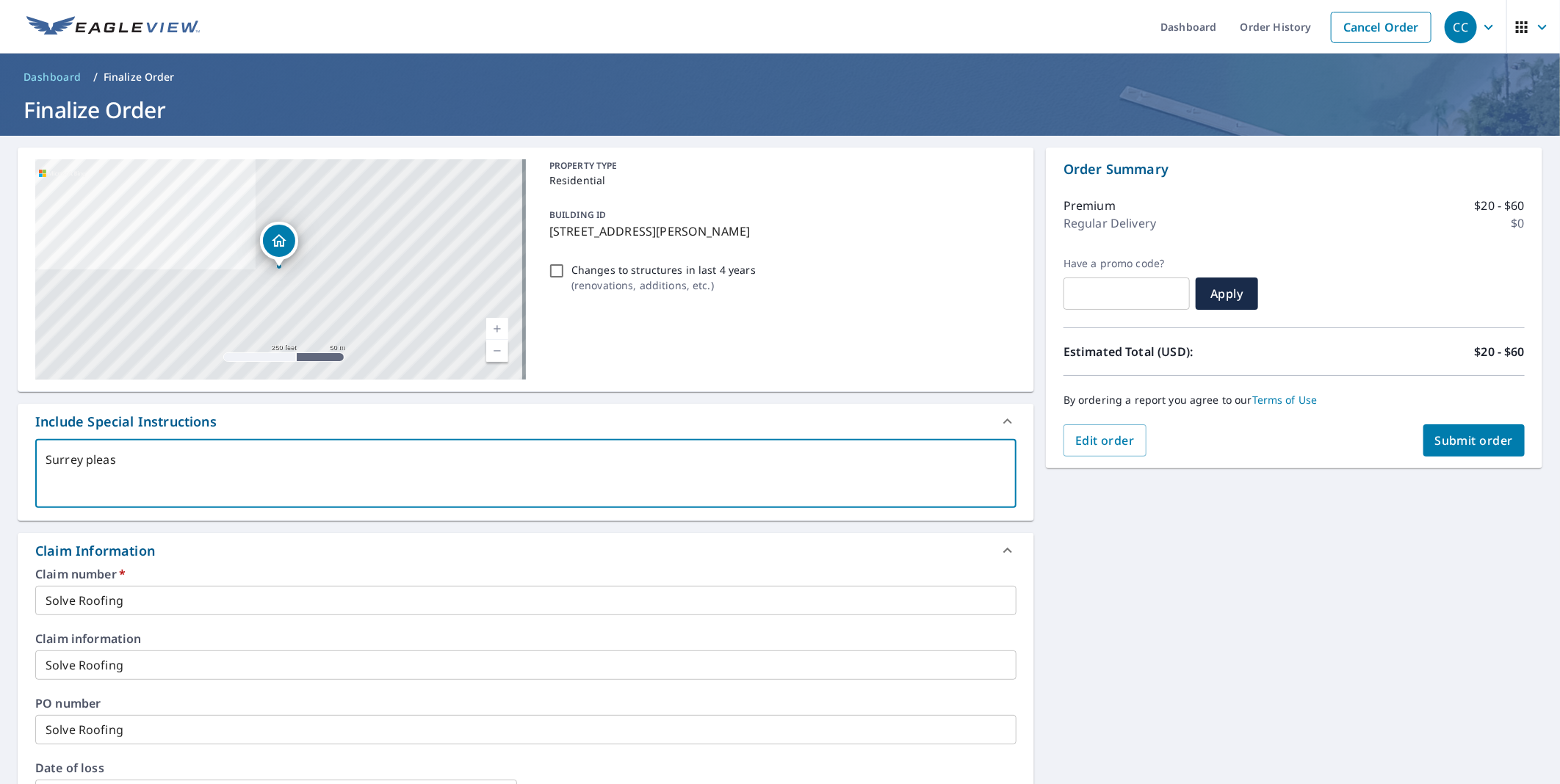
checkbox input "true"
type textarea "Surrey please"
type textarea "x"
checkbox input "true"
type textarea "Surrey please b"
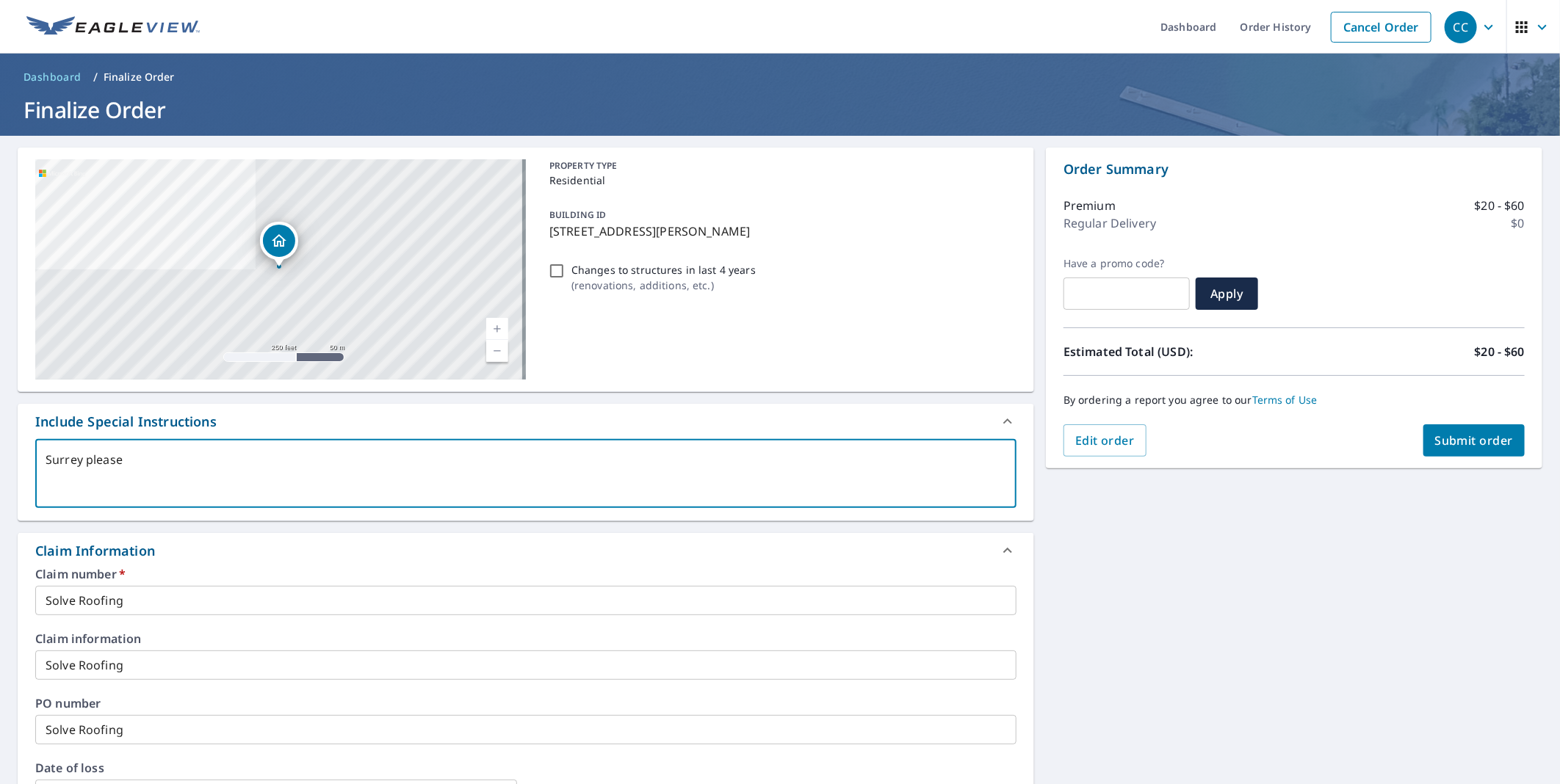
type textarea "x"
checkbox input "true"
type textarea "Surrey please [PERSON_NAME]"
type textarea "x"
checkbox input "true"
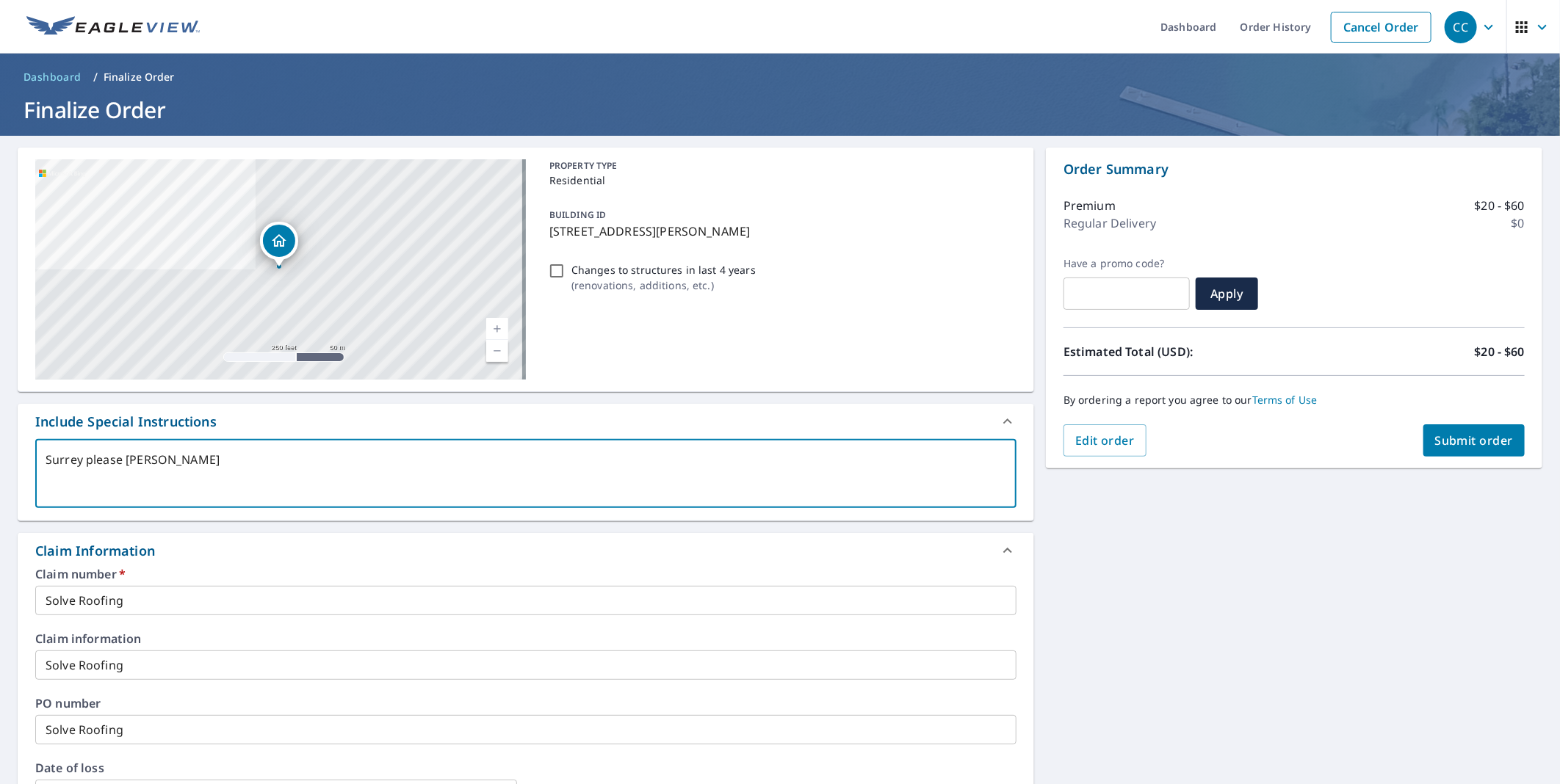
type textarea "Surrey please buil"
type textarea "x"
checkbox input "true"
type textarea "Surrey please [PERSON_NAME]"
type textarea "x"
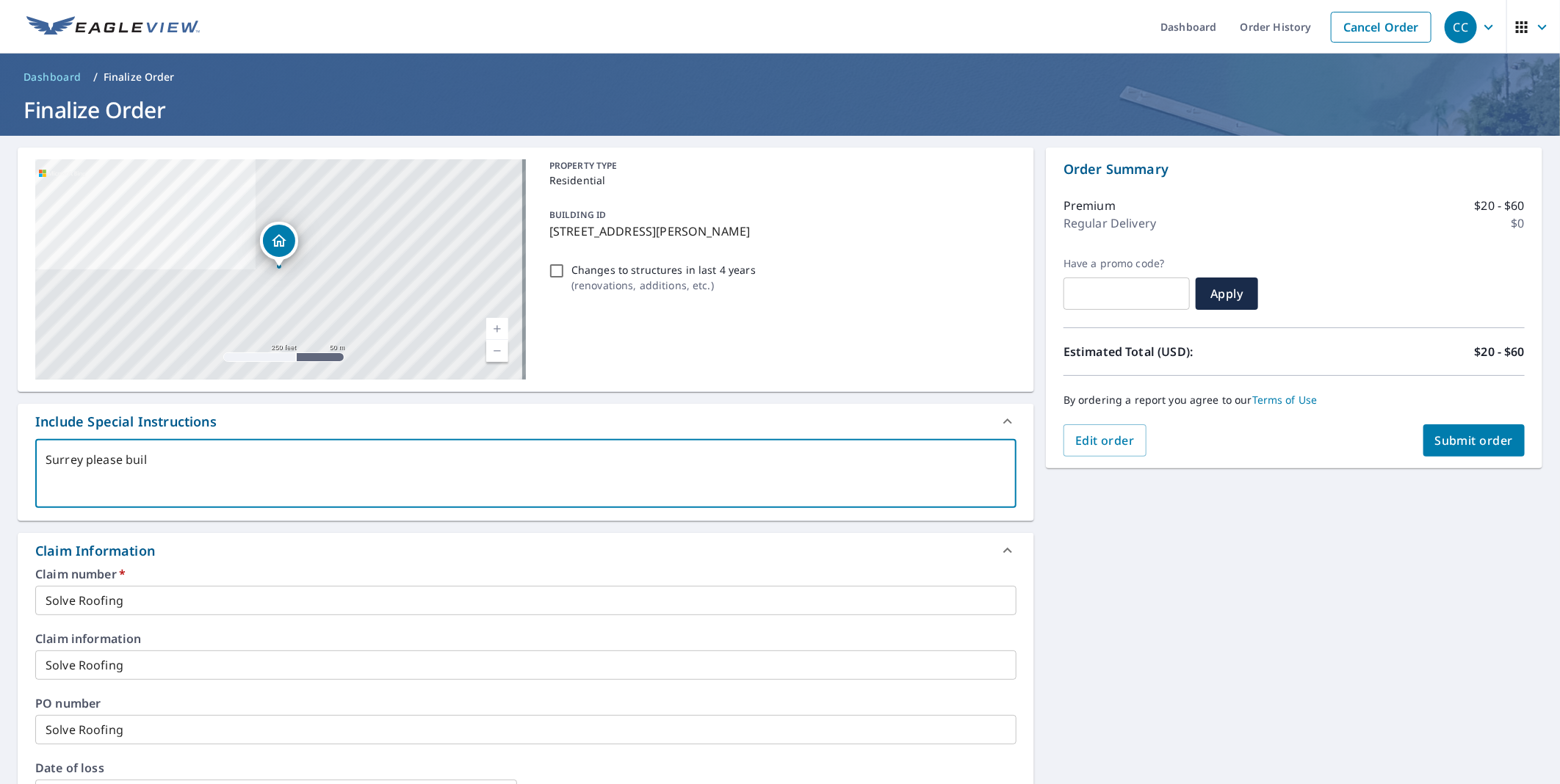
checkbox input "true"
type textarea "Surrey please bu"
type textarea "x"
checkbox input "true"
type textarea "Surrey please b"
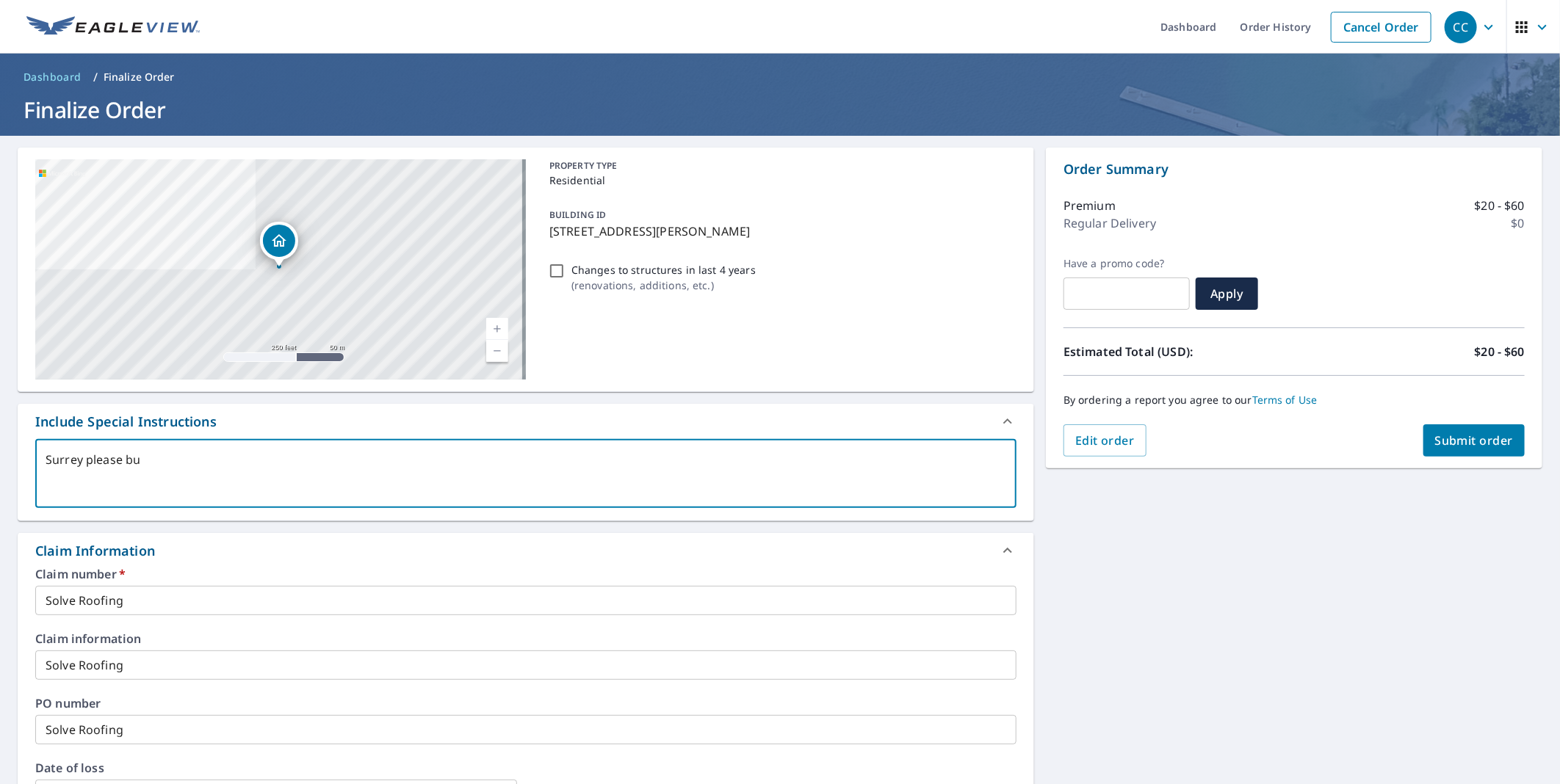
type textarea "x"
checkbox input "true"
type textarea "Surrey please bi"
type textarea "x"
checkbox input "true"
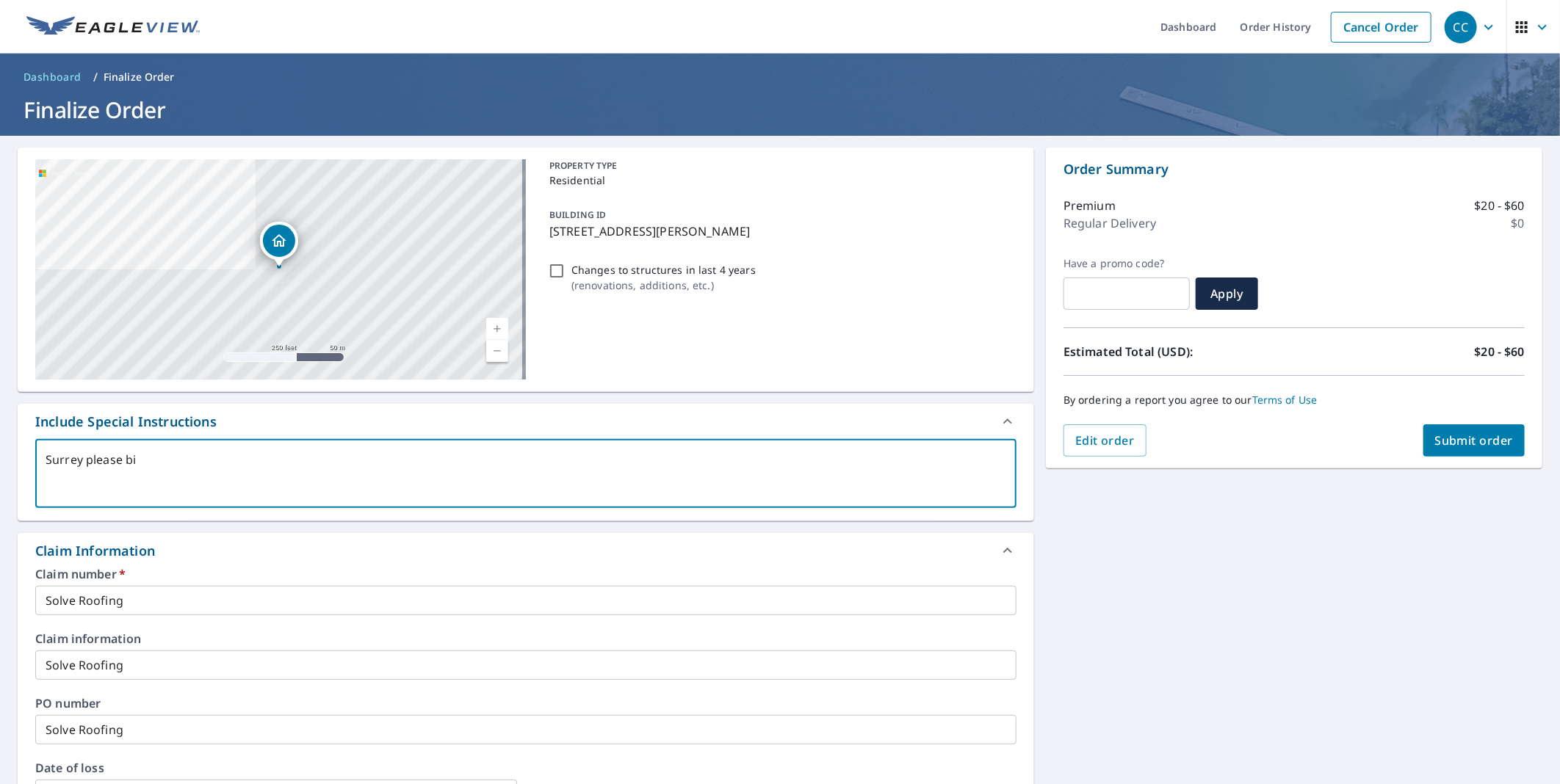
type textarea "Surrey please bil"
type textarea "x"
checkbox input "true"
type textarea "Surrey please bill"
type textarea "x"
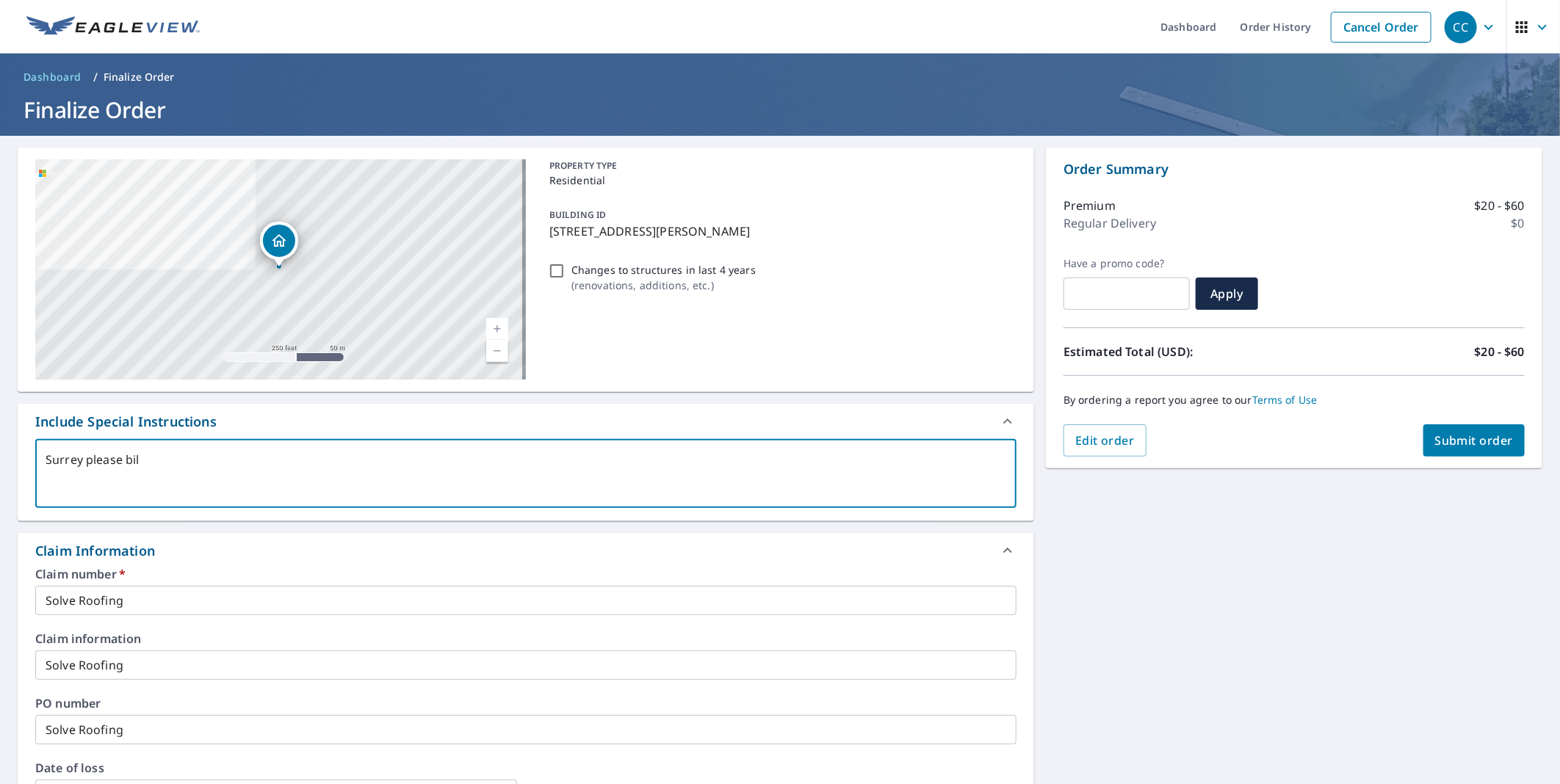
checkbox input "true"
type textarea "Surrey please bill"
type textarea "x"
checkbox input "true"
type textarea "Surrey please bill 1"
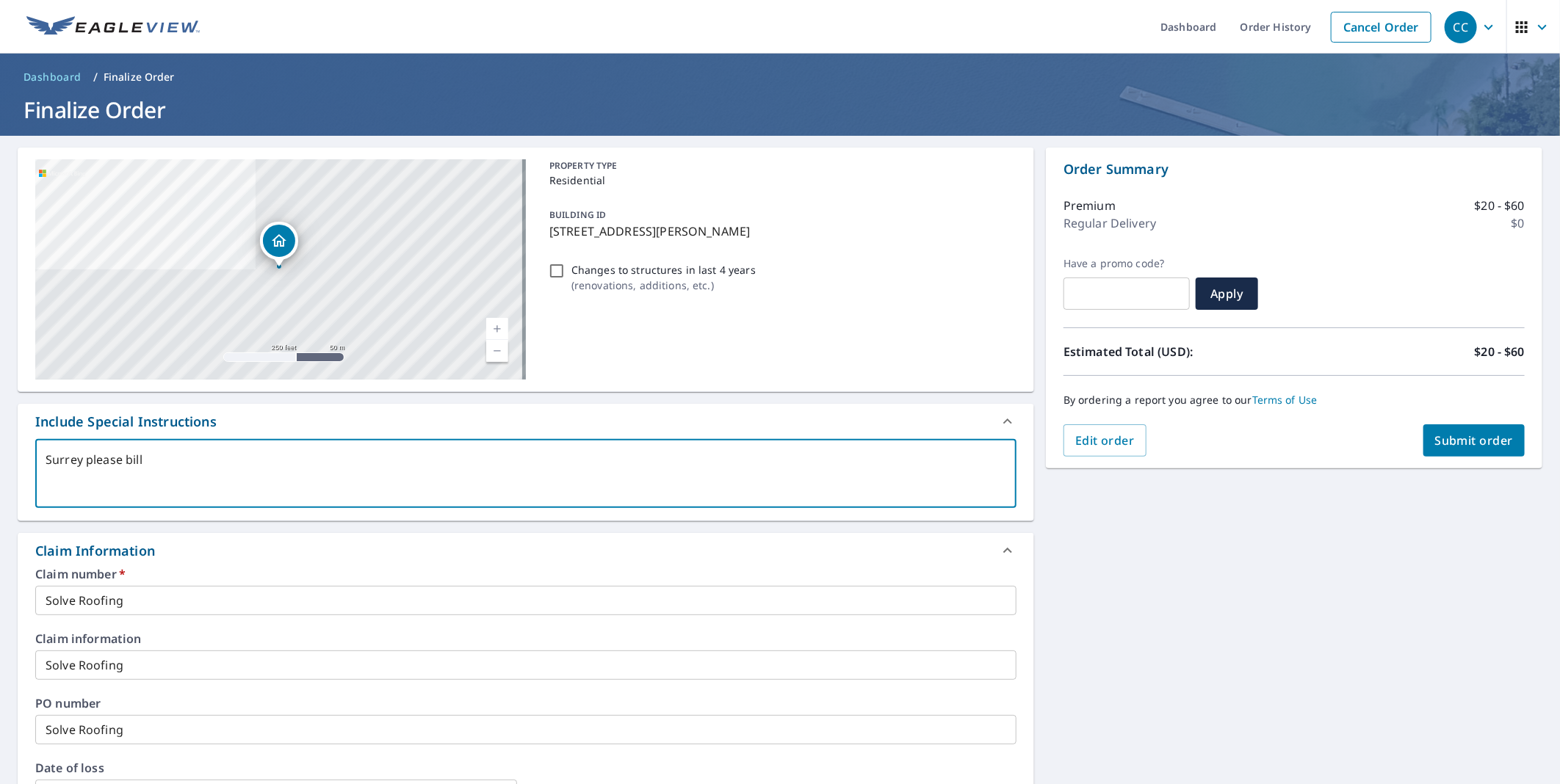
type textarea "x"
checkbox input "true"
type textarea "Surrey please bill 1e"
type textarea "x"
checkbox input "true"
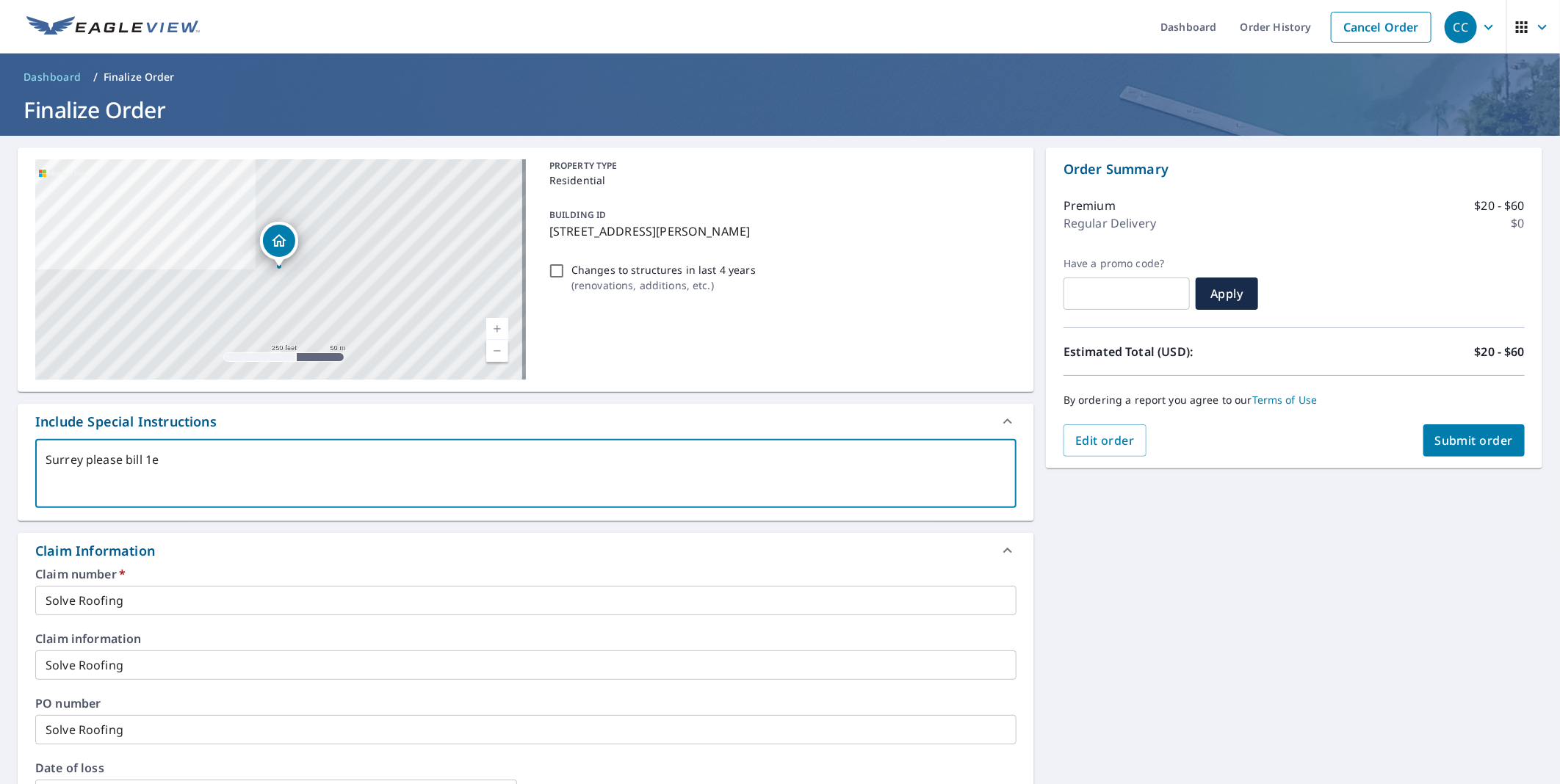
type textarea "Surrey please bill 1ea"
type textarea "x"
checkbox input "true"
type textarea "Surrey please bill 1ea"
type textarea "x"
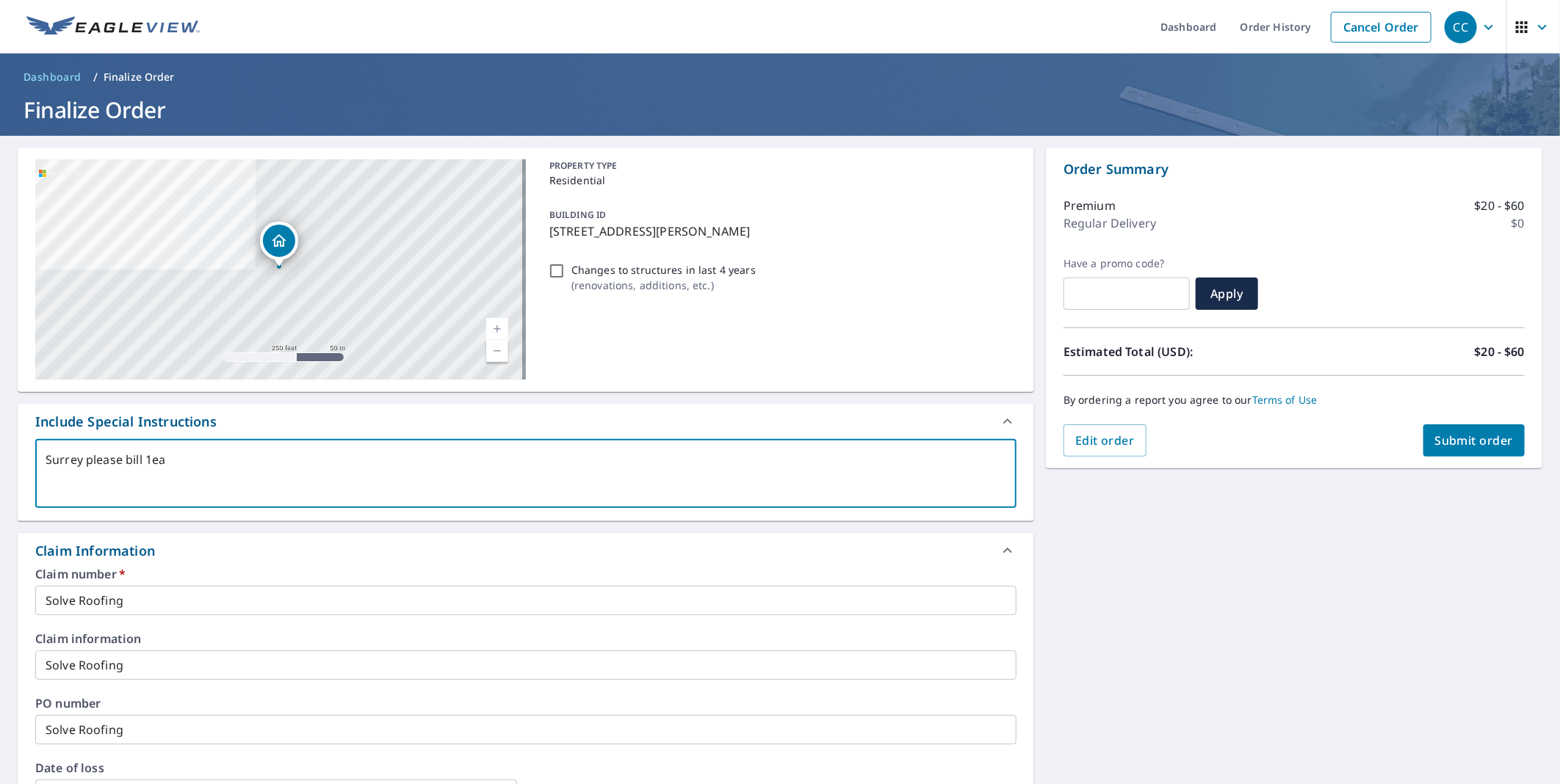
checkbox input "true"
type textarea "Surrey please bill 1ea E"
type textarea "x"
checkbox input "true"
type textarea "Surrey please bill 1ea EV"
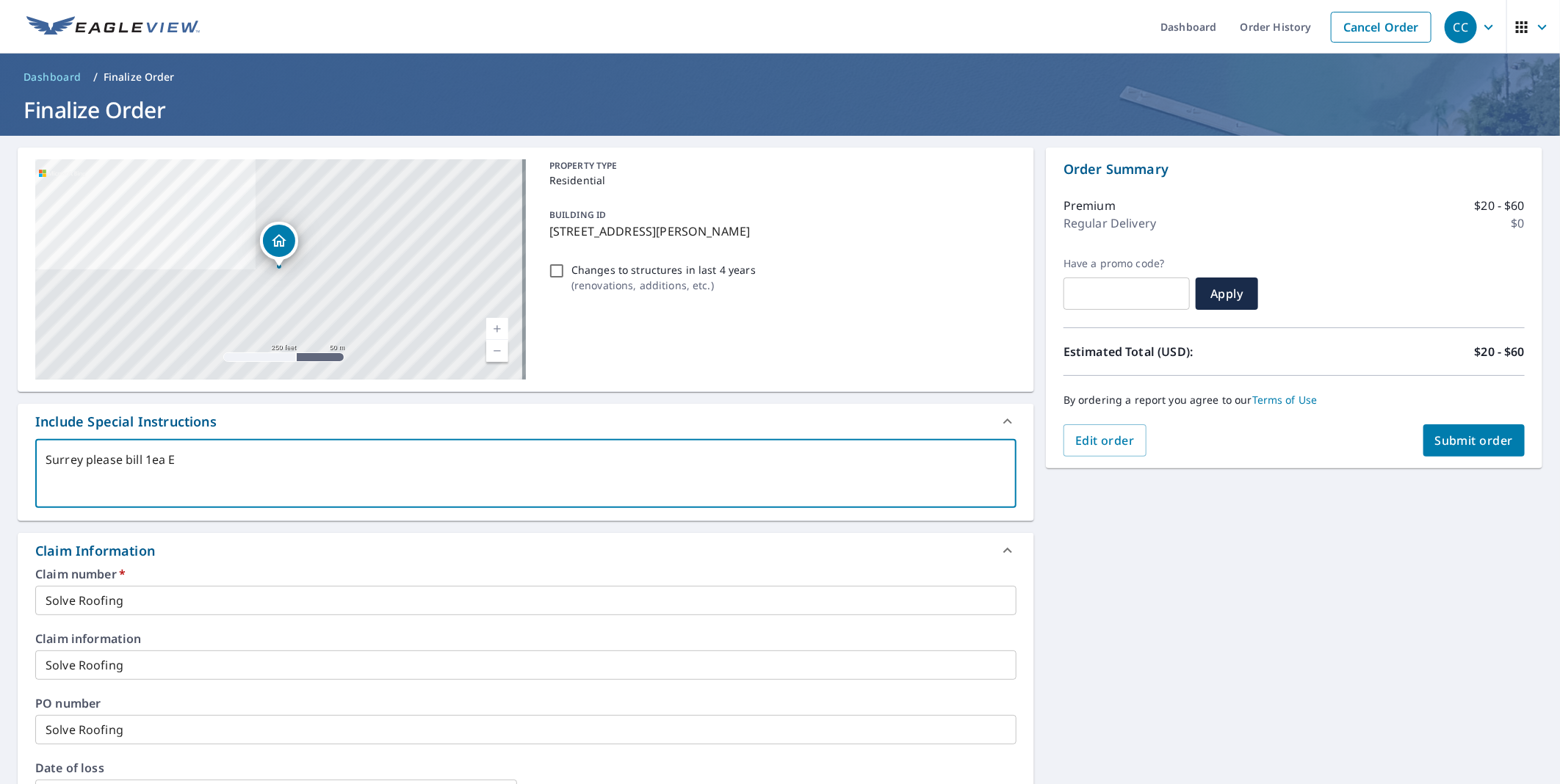
type textarea "x"
checkbox input "true"
type textarea "Surrey please bill 1ea EVP"
type textarea "x"
checkbox input "true"
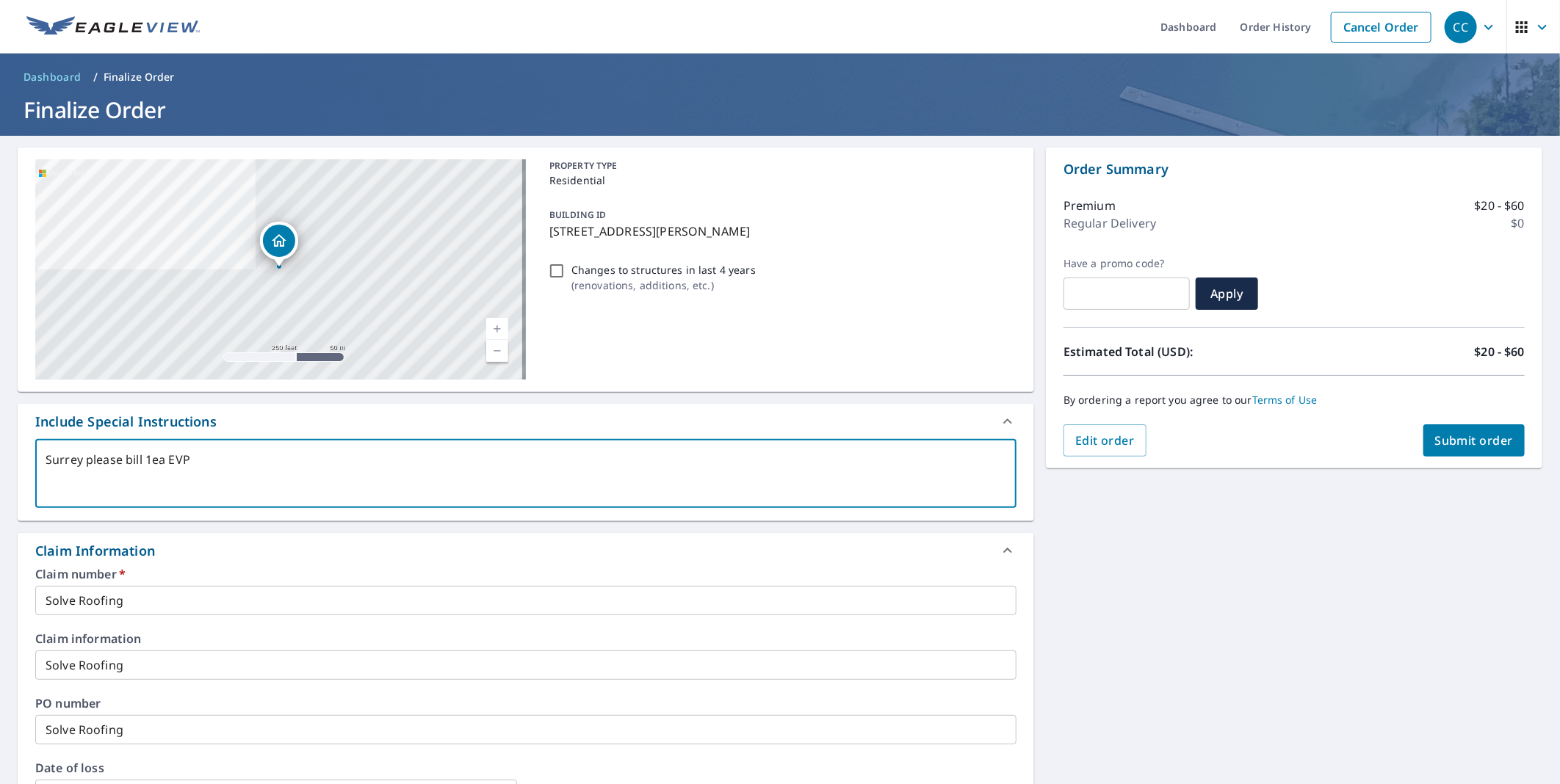
type textarea "Surrey please bill 1ea EVPR"
type textarea "x"
checkbox input "true"
type textarea "Surrey please bill 1ea EVPRM"
type textarea "x"
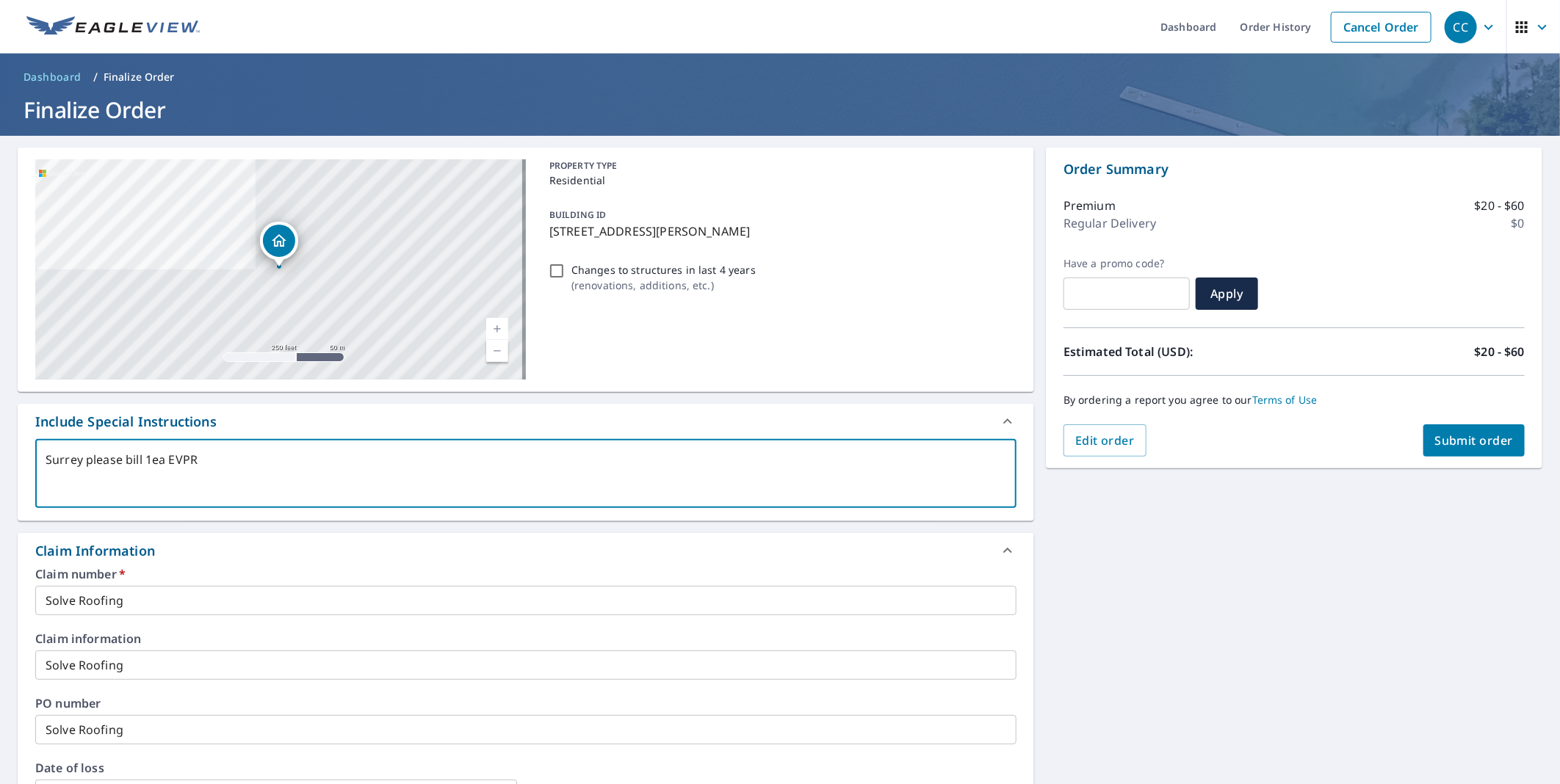
checkbox input "true"
type textarea "Surrey please bill 1ea EVPRMD"
type textarea "x"
checkbox input "true"
type textarea "Surrey please bill 1ea EVPRMD"
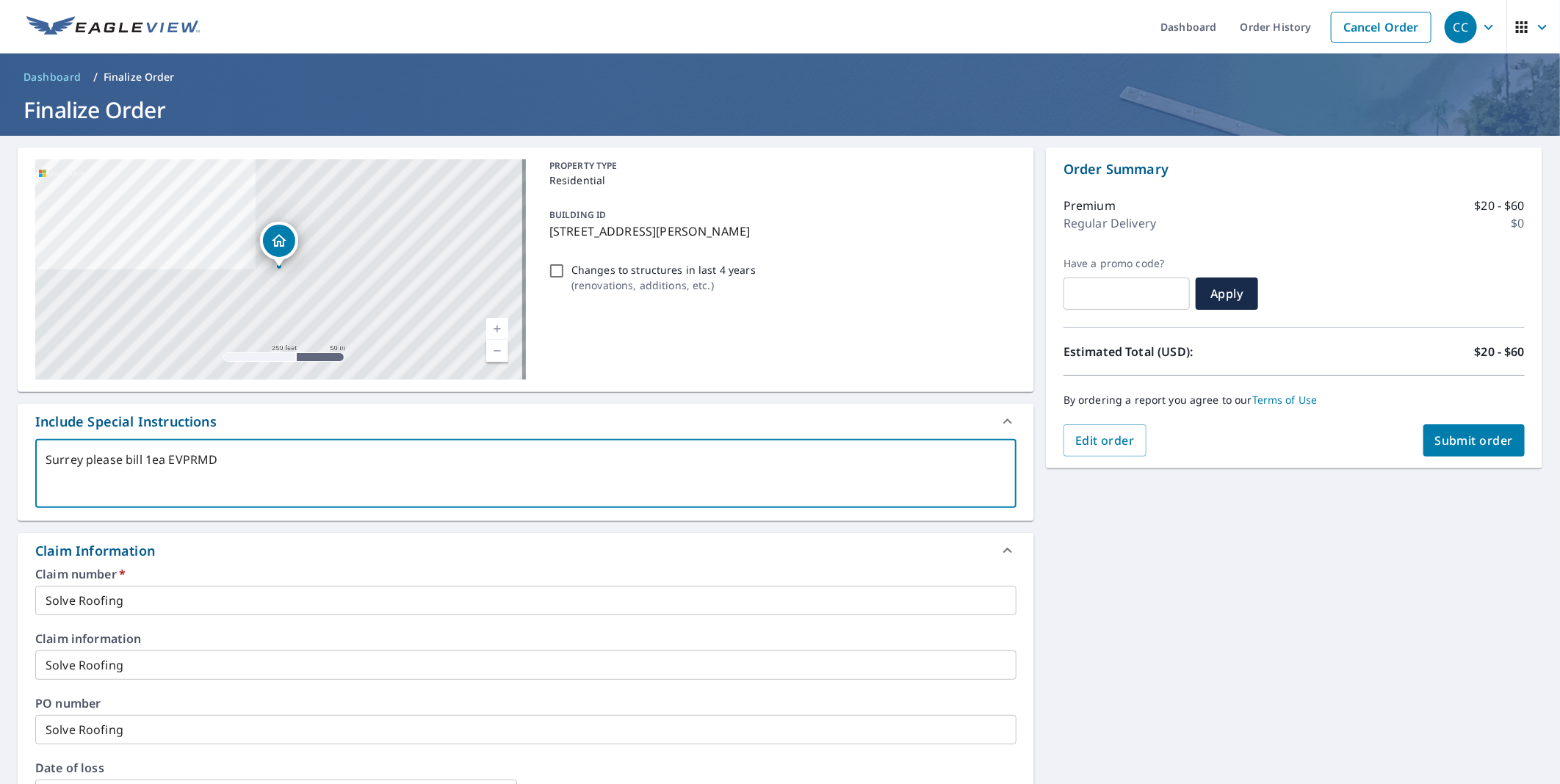
type textarea "x"
checkbox input "true"
type textarea "Surrey please bill 1ea EVPRMD t"
type textarea "x"
checkbox input "true"
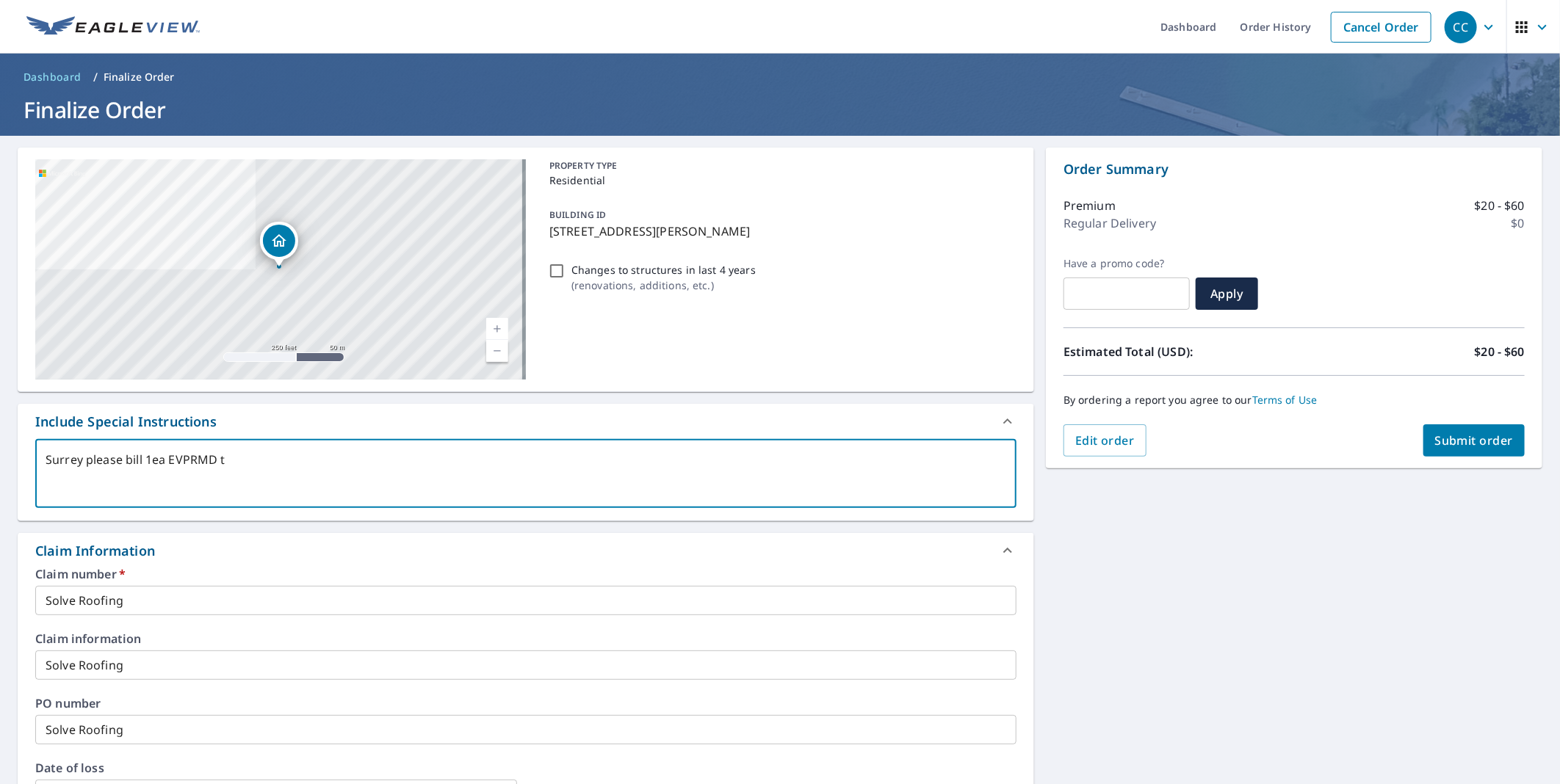
type textarea "Surrey please bill 1ea EVPRMD to"
type textarea "x"
checkbox input "true"
type textarea "Surrey please bill 1ea EVPRMD to"
type textarea "x"
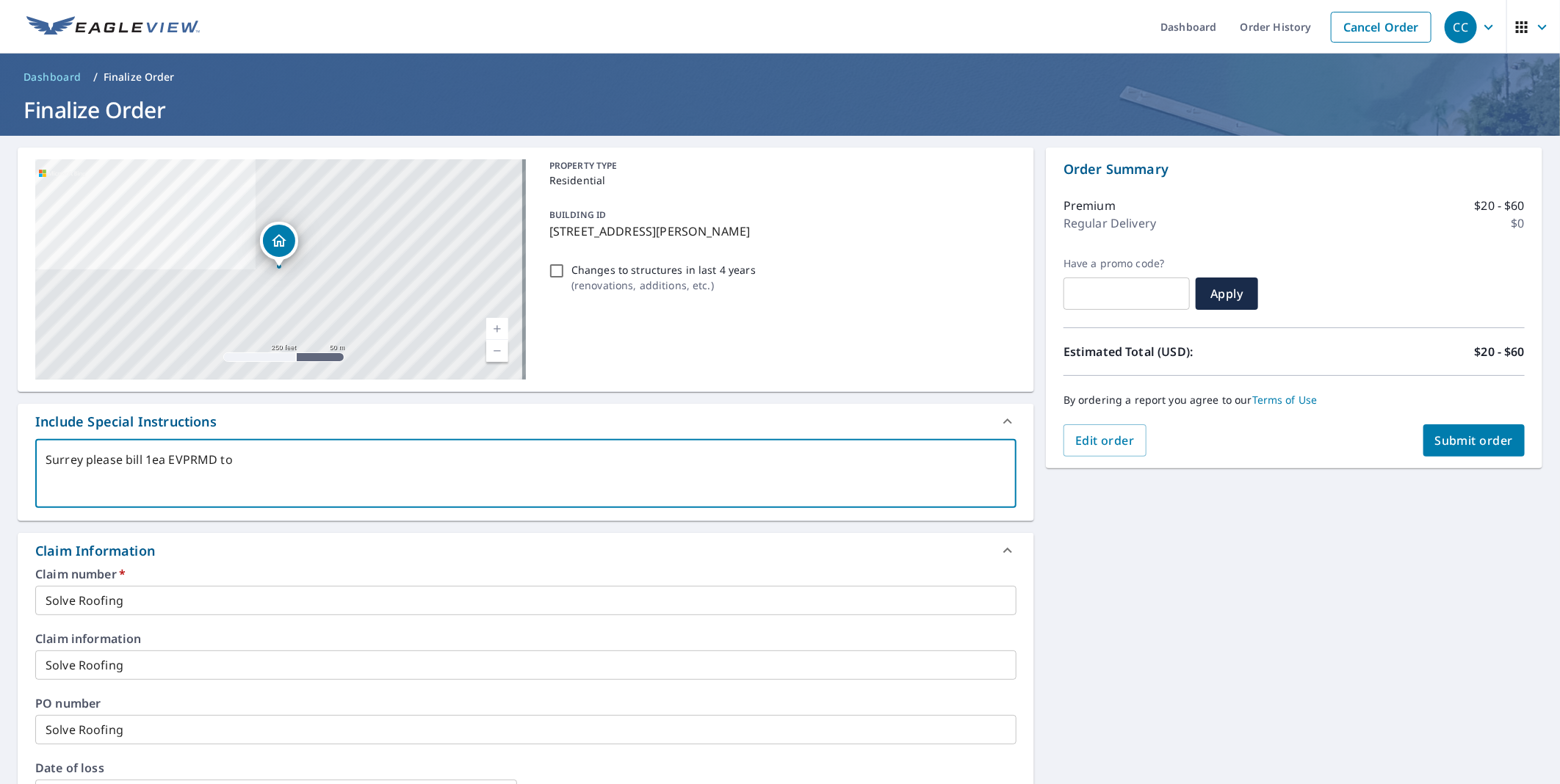
checkbox input "true"
type textarea "Surrey please bill 1ea EVPRMD to C"
type textarea "x"
checkbox input "true"
type textarea "Surrey please bill 1ea EVPRMD to C7"
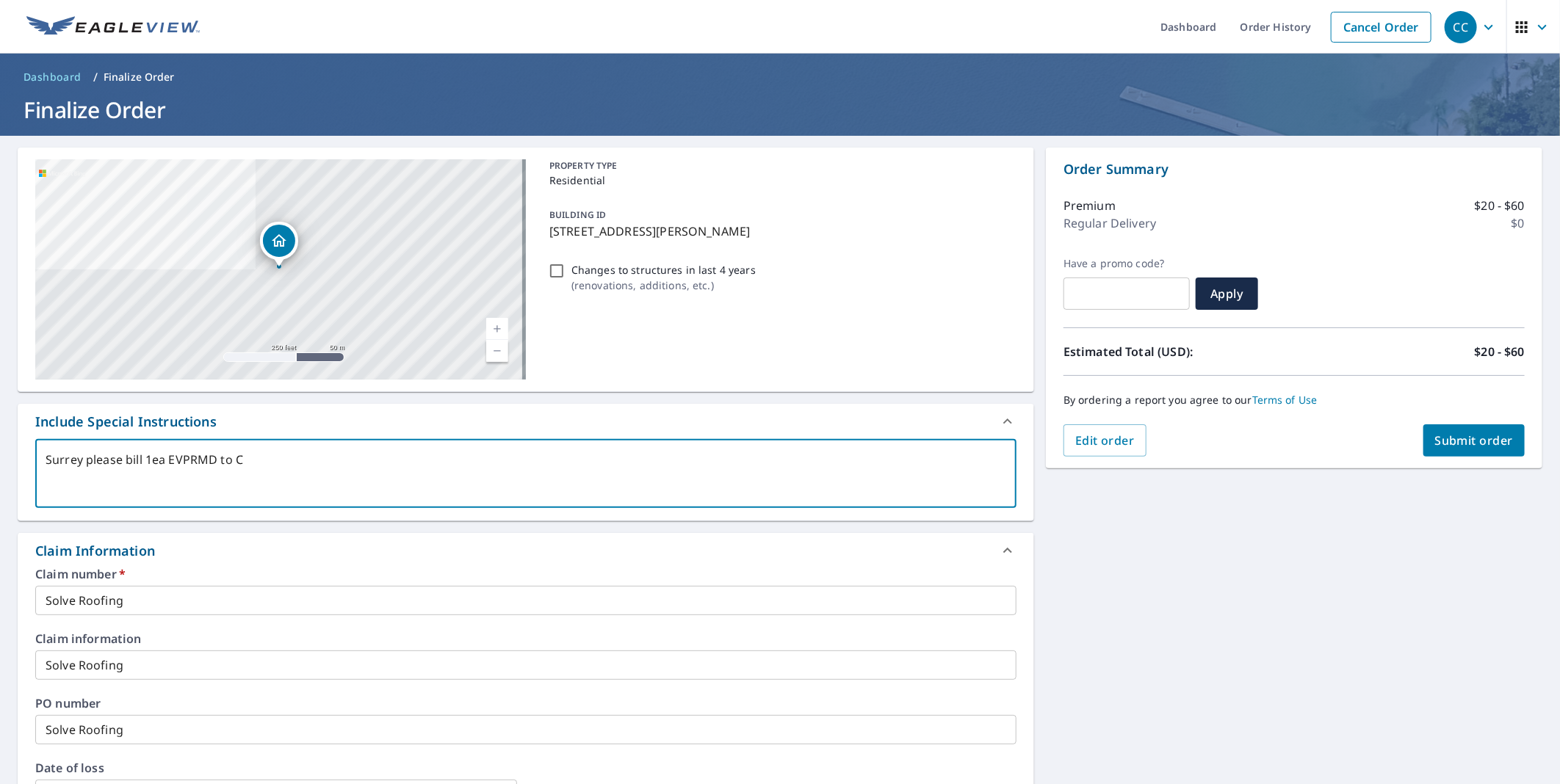
type textarea "x"
checkbox input "true"
type textarea "Surrey please bill 1ea EVPRMD to C77"
type textarea "x"
checkbox input "true"
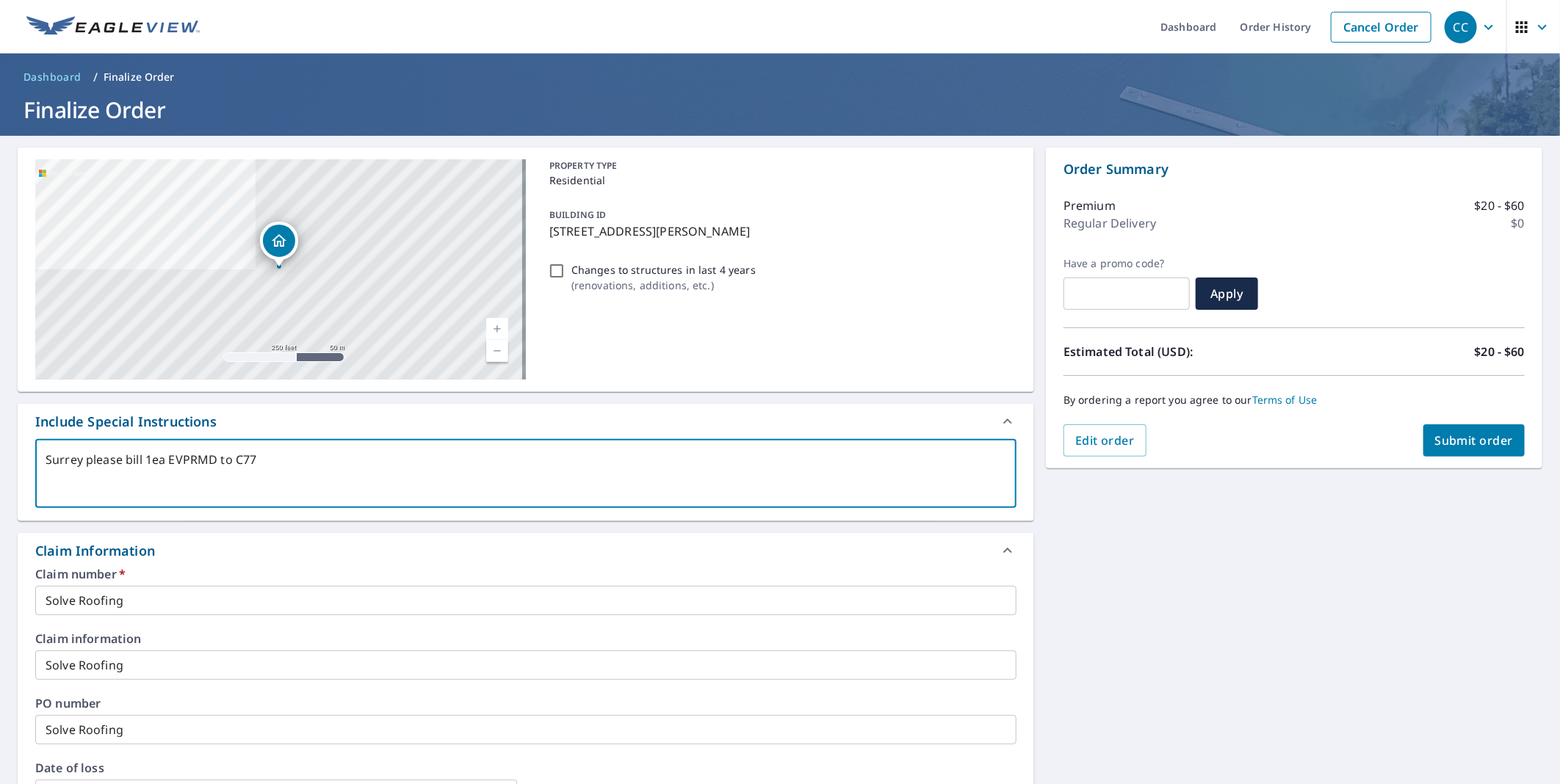
type textarea "Surrey please bill 1ea EVPRMD to C779"
type textarea "x"
checkbox input "true"
type textarea "Surrey please bill 1ea EVPRMD to C7792"
type textarea "x"
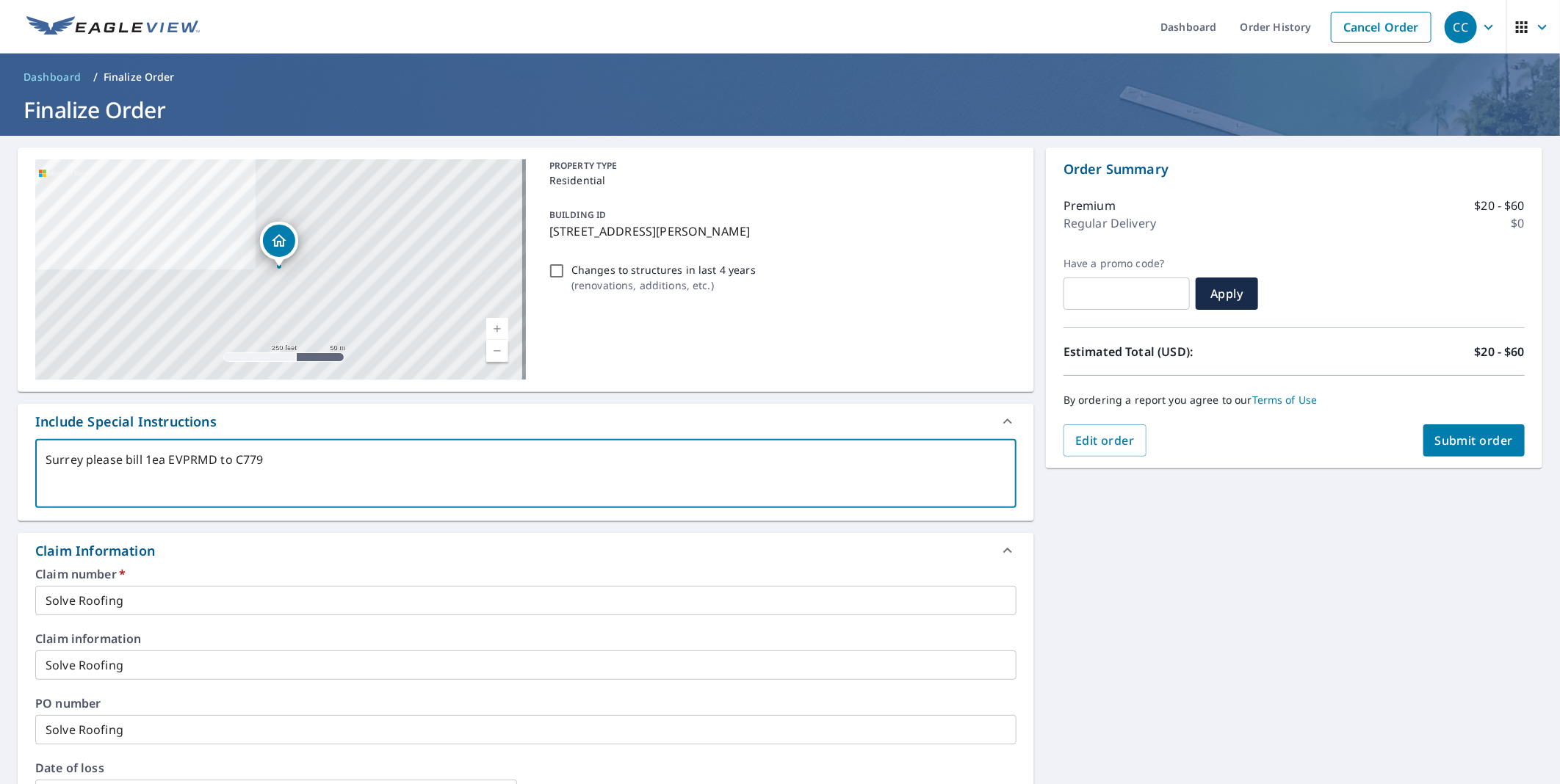
checkbox input "true"
type textarea "Surrey please bill 1ea EVPRMD to C77926"
type textarea "x"
checkbox input "true"
type textarea "Surrey please bill 1ea EVPRMD to C779260"
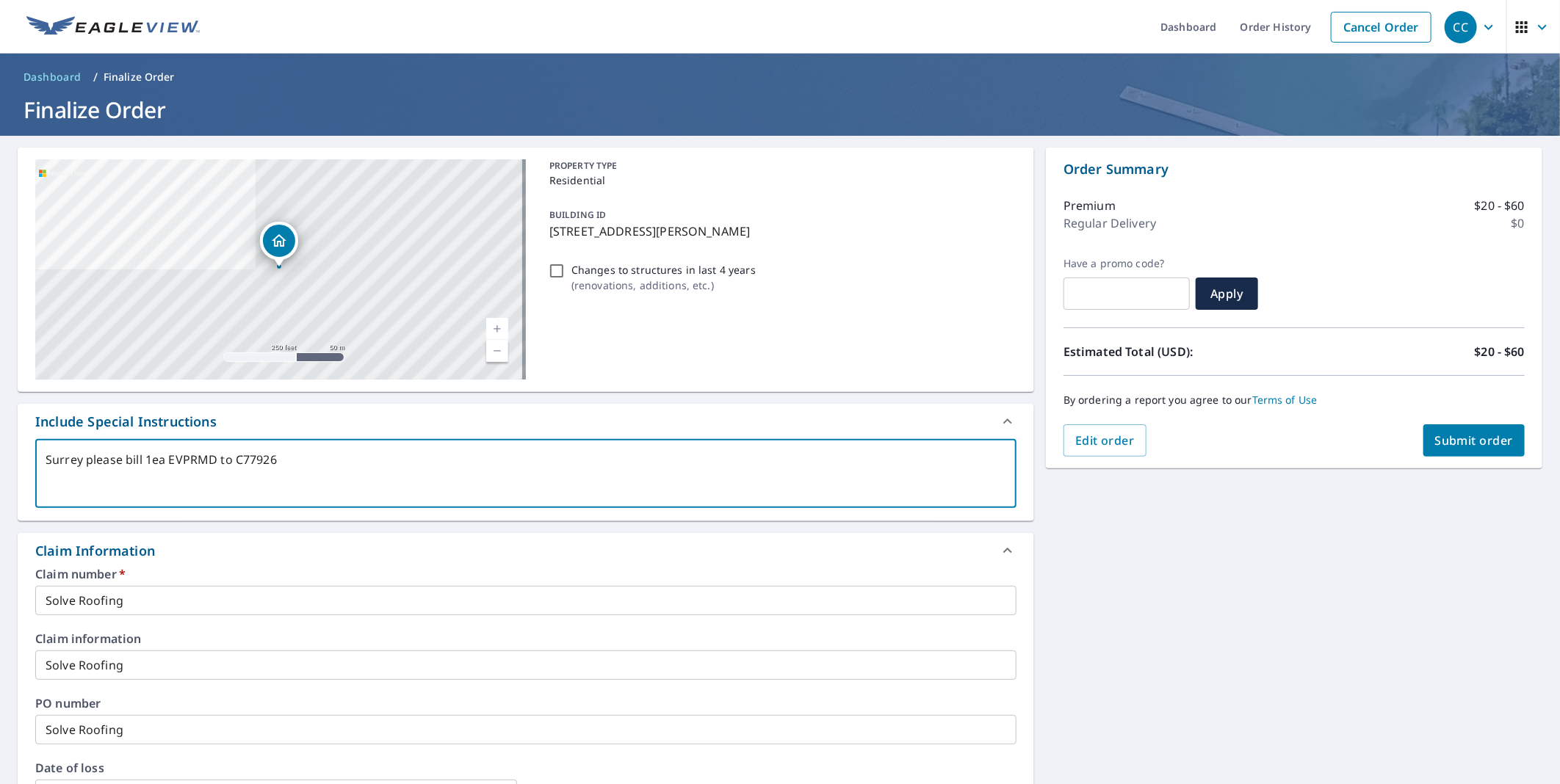
type textarea "x"
checkbox input "true"
type textarea "Surrey please bill 1ea EVPRMD to C7792600"
type textarea "x"
checkbox input "true"
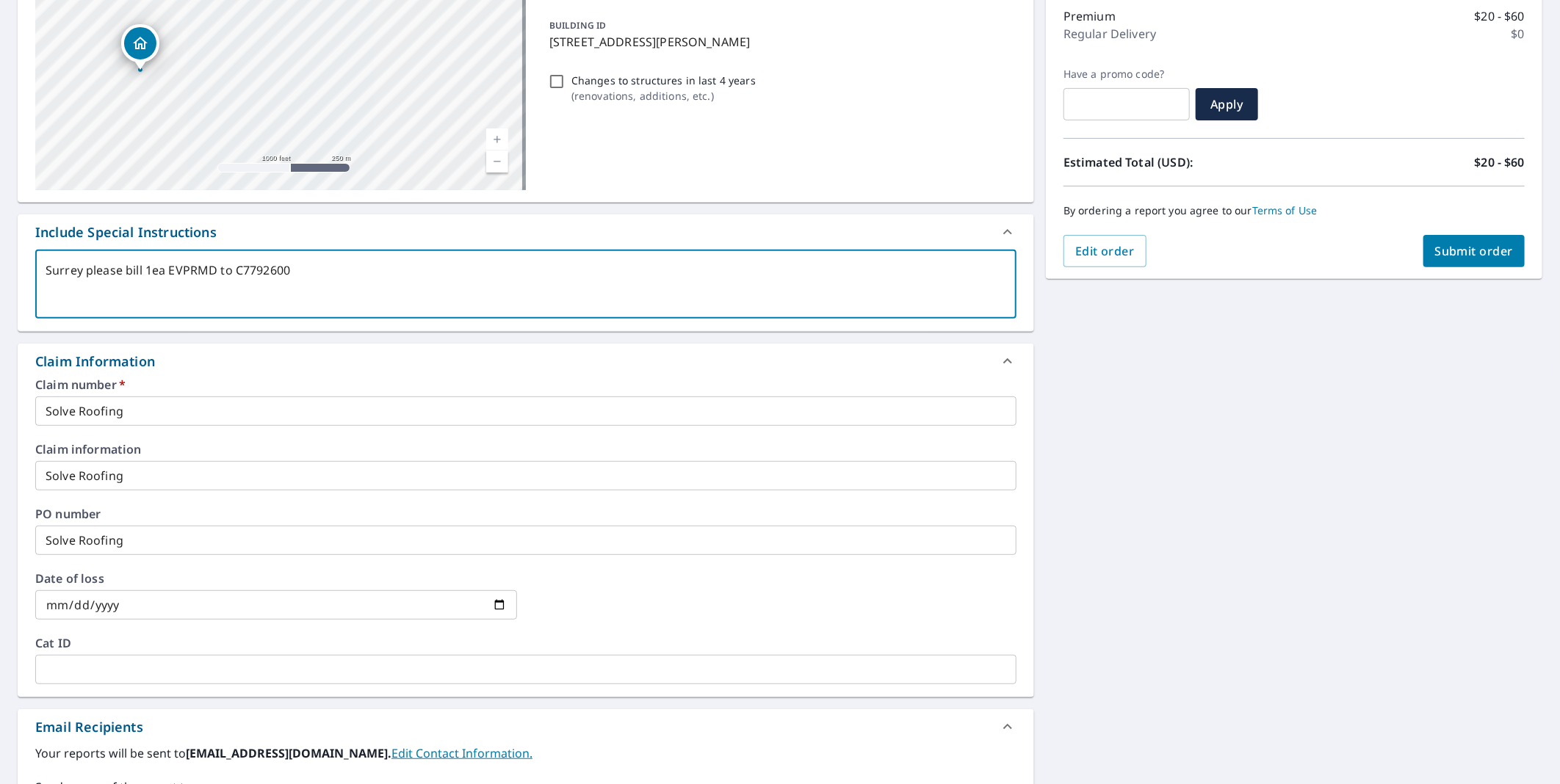
scroll to position [380, 0]
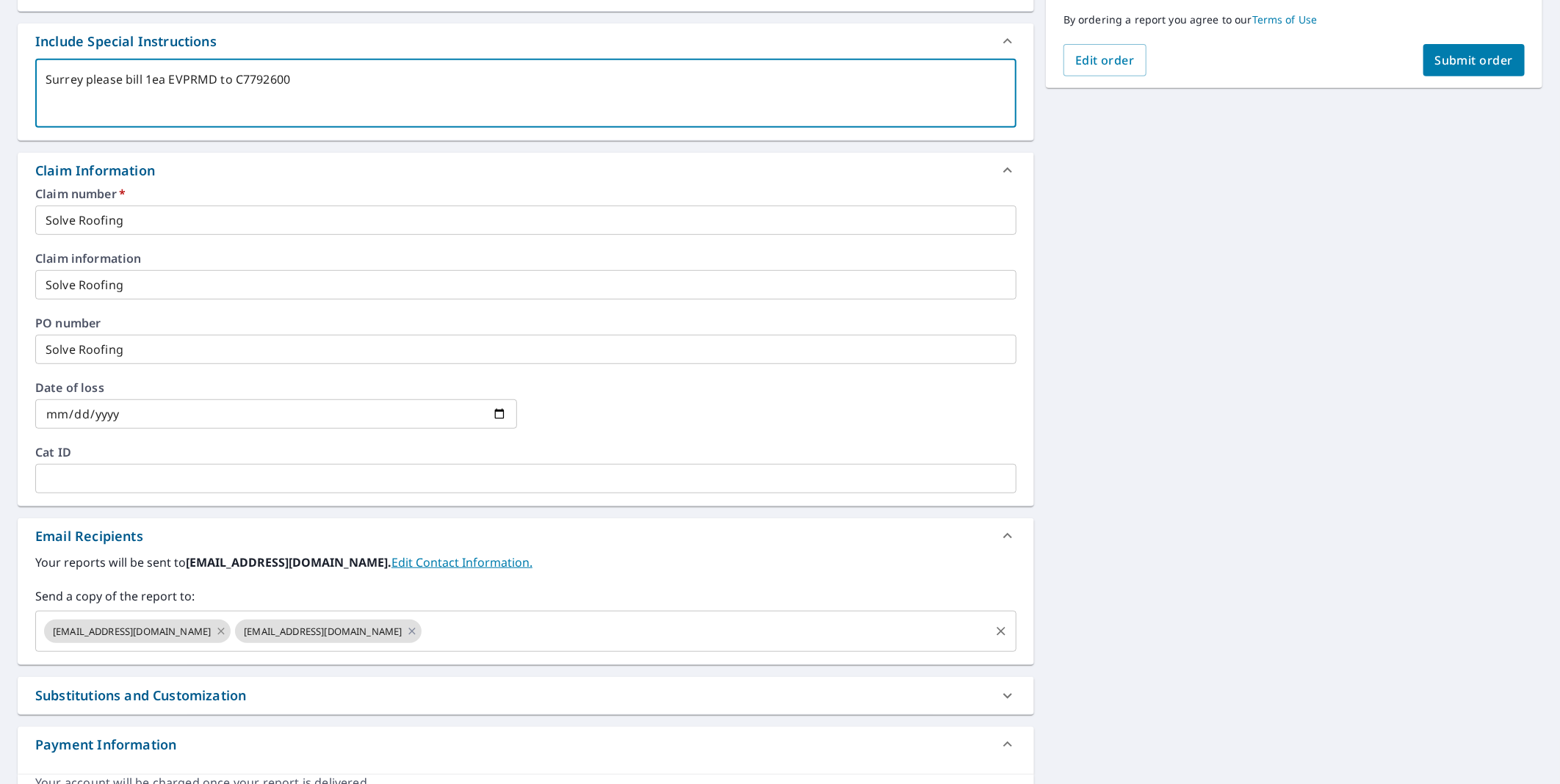
click at [215, 628] on icon at bounding box center [221, 631] width 12 height 16
type textarea "x"
checkbox input "true"
click at [215, 630] on icon at bounding box center [221, 631] width 12 height 16
click at [199, 630] on input "text" at bounding box center [515, 631] width 946 height 28
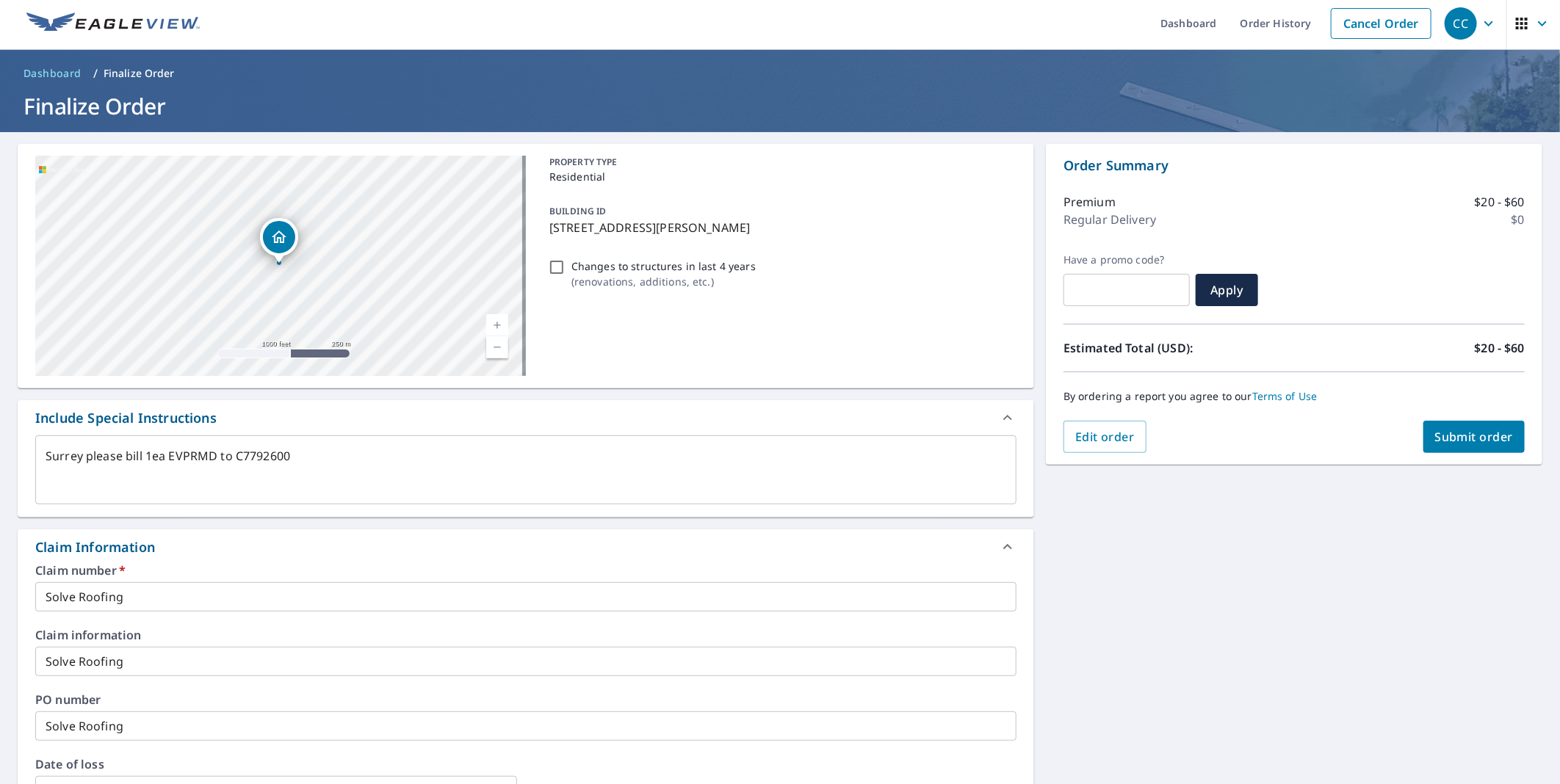
scroll to position [0, 0]
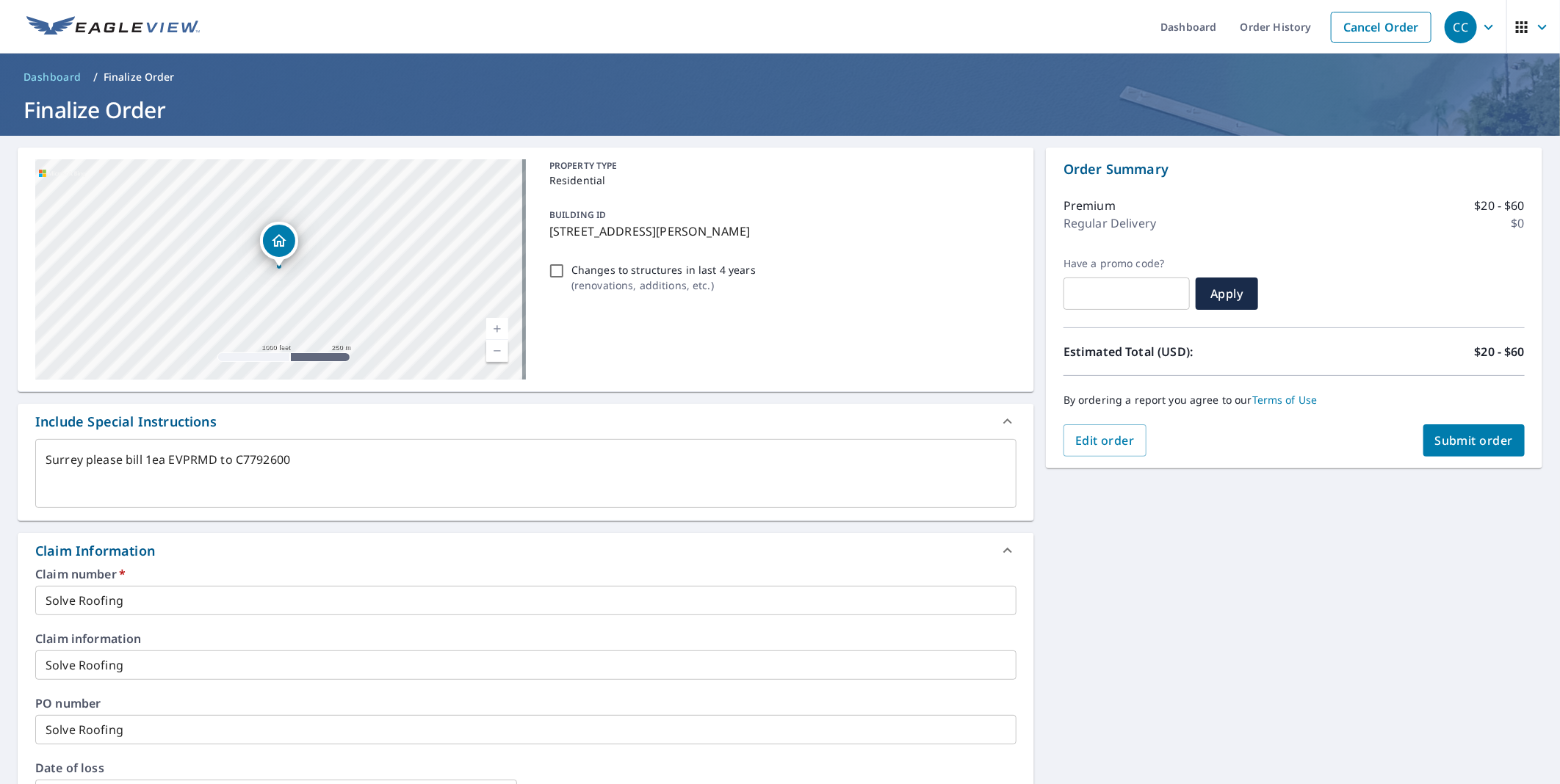
click at [1449, 438] on span "Submit order" at bounding box center [1474, 440] width 78 height 16
